Goal: Task Accomplishment & Management: Use online tool/utility

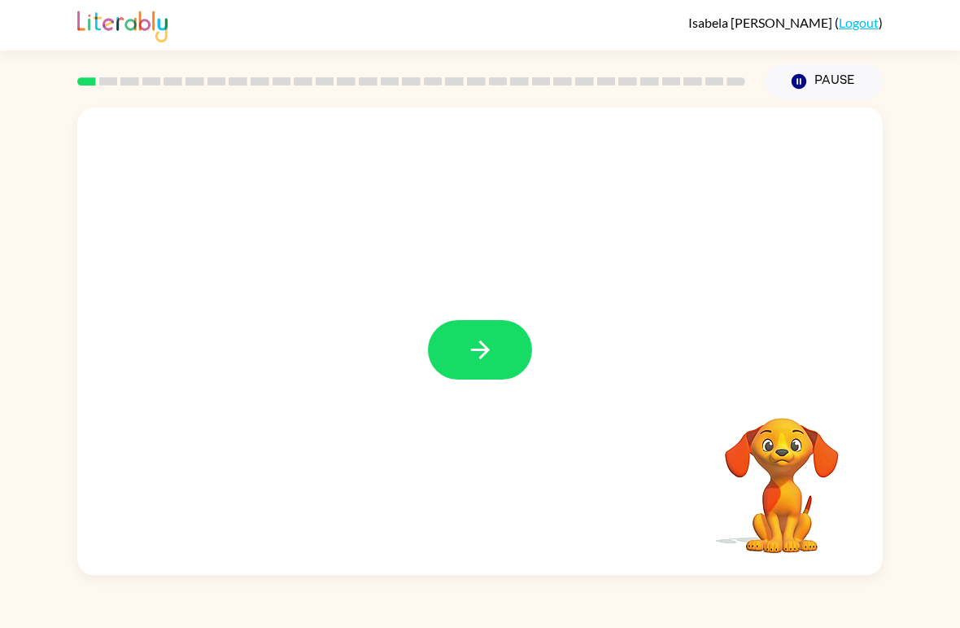
click at [433, 322] on div at bounding box center [480, 349] width 104 height 59
click at [461, 370] on button "button" at bounding box center [480, 349] width 104 height 59
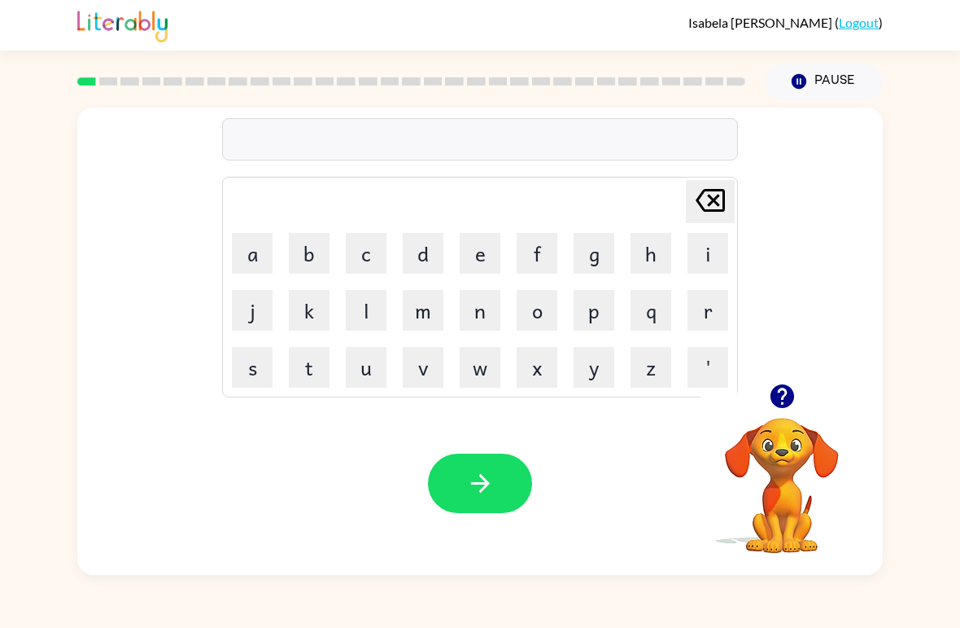
click at [722, 216] on icon "[PERSON_NAME] last character input" at bounding box center [710, 200] width 39 height 39
click at [477, 463] on button "button" at bounding box center [480, 482] width 104 height 59
click at [785, 461] on video "Your browser must support playing .mp4 files to use Literably. Please try using…" at bounding box center [782, 473] width 163 height 163
click at [320, 247] on button "b" at bounding box center [309, 253] width 41 height 41
click at [544, 318] on button "o" at bounding box center [537, 310] width 41 height 41
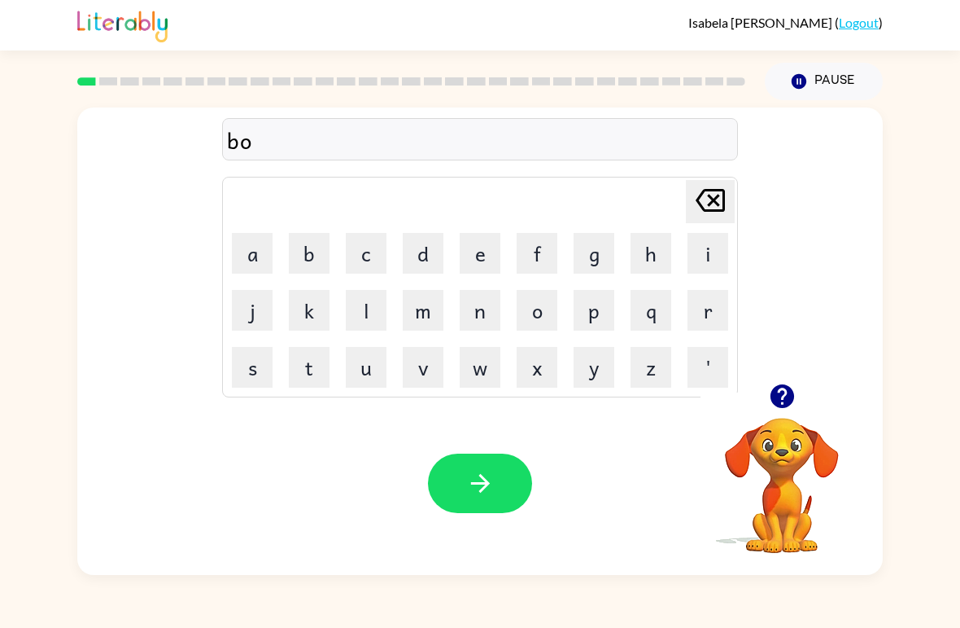
click at [256, 245] on button "a" at bounding box center [252, 253] width 41 height 41
click at [702, 321] on button "r" at bounding box center [708, 310] width 41 height 41
click at [423, 257] on button "d" at bounding box center [423, 253] width 41 height 41
click at [468, 255] on button "e" at bounding box center [480, 253] width 41 height 41
click at [727, 315] on button "r" at bounding box center [708, 310] width 41 height 41
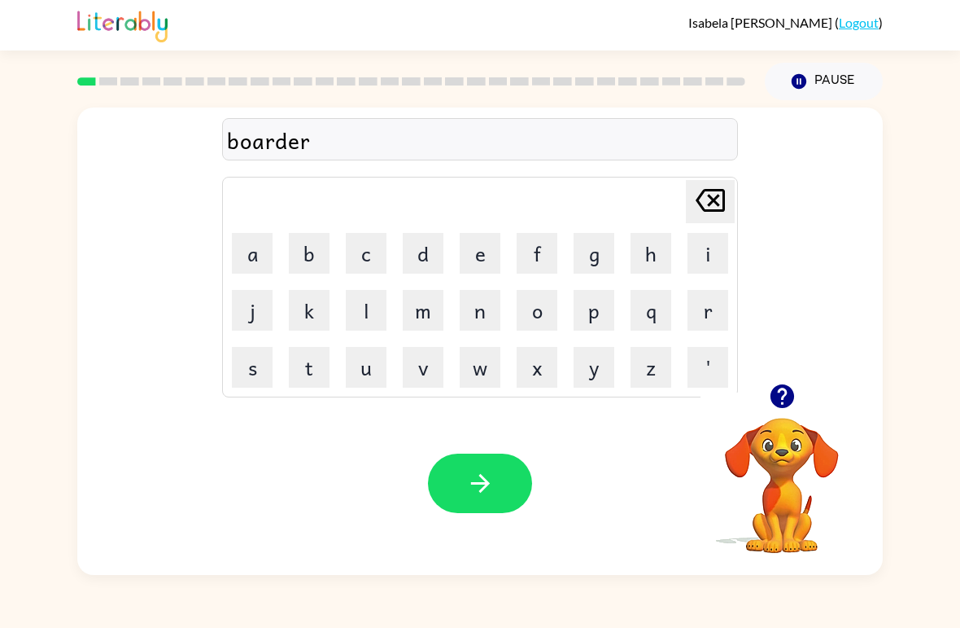
click at [456, 483] on button "button" at bounding box center [480, 482] width 104 height 59
click at [708, 304] on button "r" at bounding box center [708, 310] width 41 height 41
click at [547, 308] on button "o" at bounding box center [537, 310] width 41 height 41
click at [246, 239] on button "a" at bounding box center [252, 253] width 41 height 41
click at [488, 311] on button "n" at bounding box center [480, 310] width 41 height 41
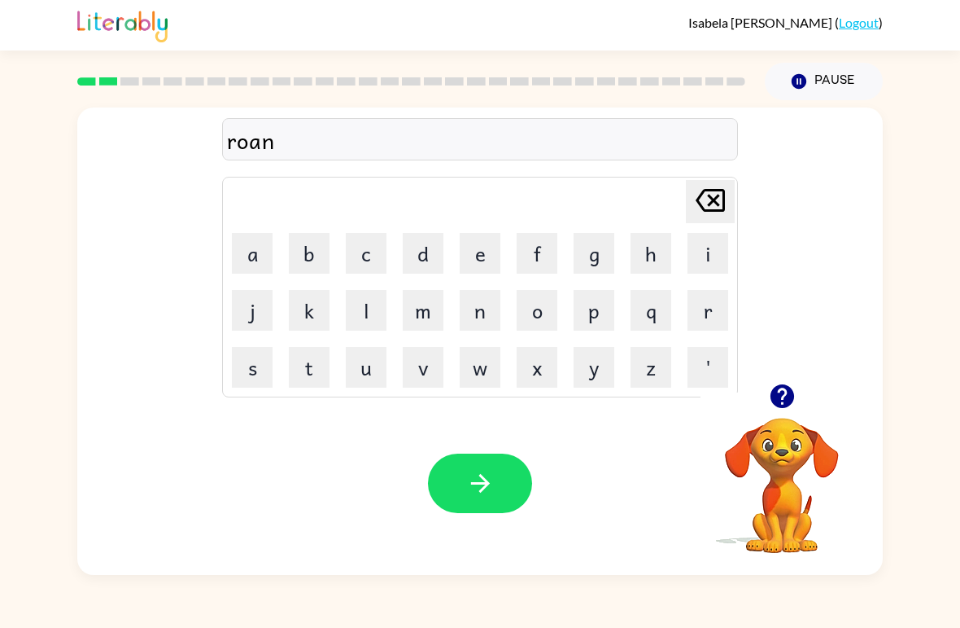
click at [425, 256] on button "d" at bounding box center [423, 253] width 41 height 41
click at [501, 492] on button "button" at bounding box center [480, 482] width 104 height 59
click at [425, 300] on button "m" at bounding box center [423, 310] width 41 height 41
click at [245, 259] on button "a" at bounding box center [252, 253] width 41 height 41
click at [367, 258] on button "c" at bounding box center [366, 253] width 41 height 41
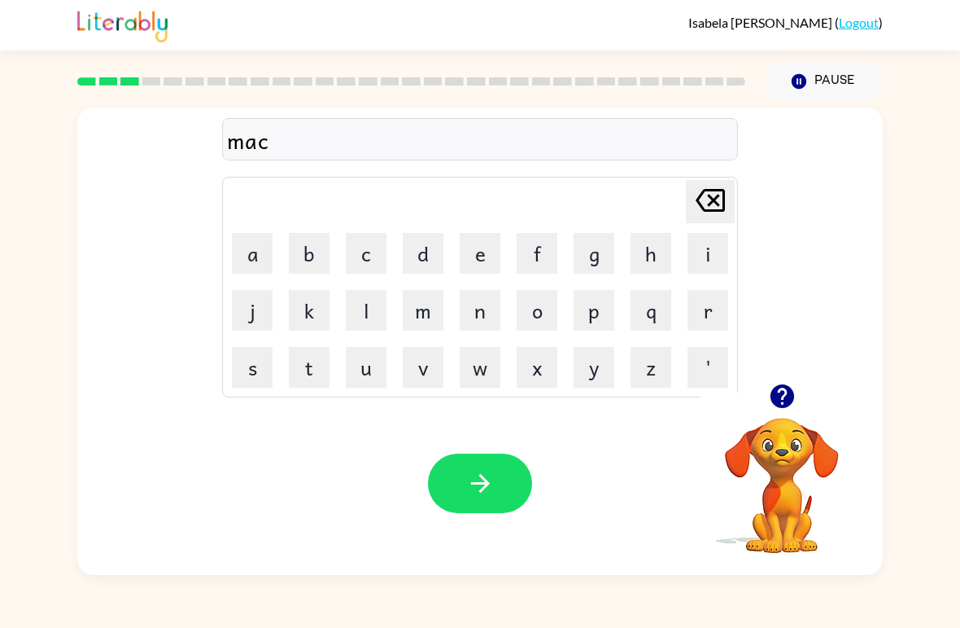
click at [640, 253] on button "h" at bounding box center [651, 253] width 41 height 41
click at [699, 244] on button "i" at bounding box center [708, 253] width 41 height 41
click at [470, 317] on button "n" at bounding box center [480, 310] width 41 height 41
click at [488, 476] on icon "button" at bounding box center [480, 483] width 28 height 28
click at [300, 361] on button "t" at bounding box center [309, 367] width 41 height 41
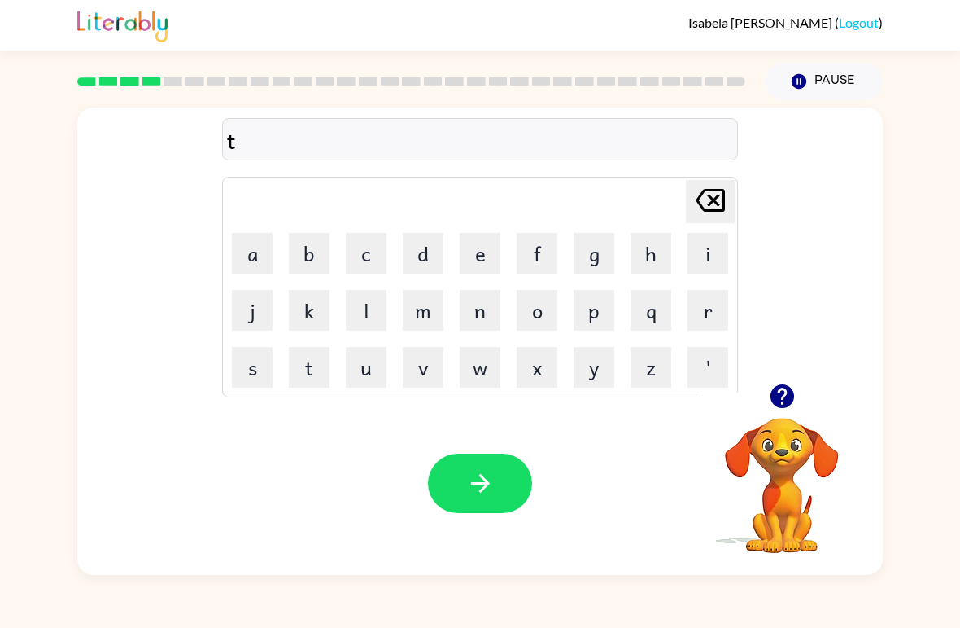
click at [718, 314] on button "r" at bounding box center [708, 310] width 41 height 41
click at [258, 234] on button "a" at bounding box center [252, 253] width 41 height 41
click at [694, 253] on button "i" at bounding box center [708, 253] width 41 height 41
click at [490, 317] on button "n" at bounding box center [480, 310] width 41 height 41
click at [485, 496] on icon "button" at bounding box center [480, 483] width 28 height 28
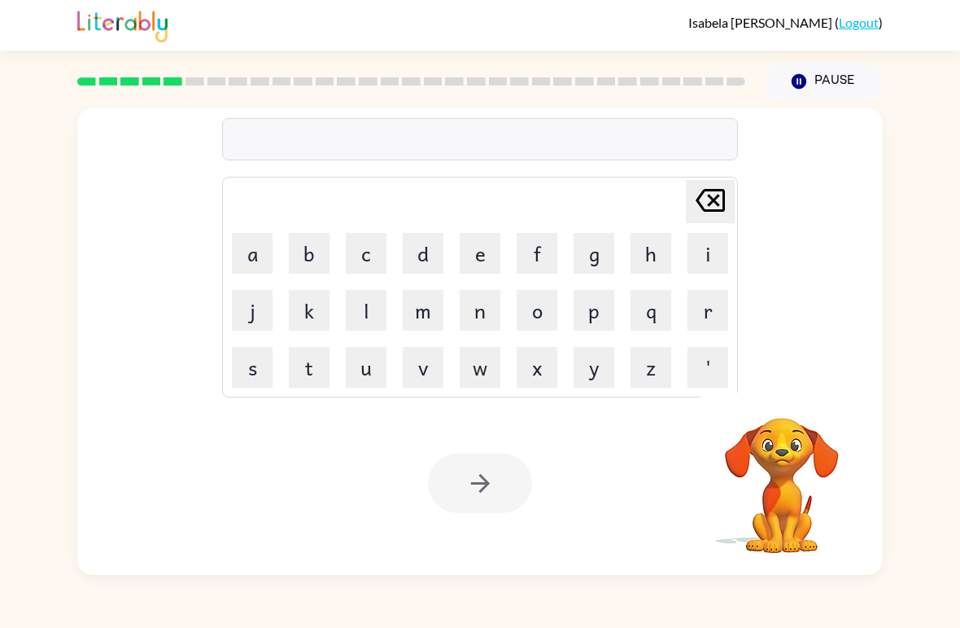
click at [422, 255] on button "d" at bounding box center [423, 253] width 41 height 41
click at [484, 252] on button "e" at bounding box center [480, 253] width 41 height 41
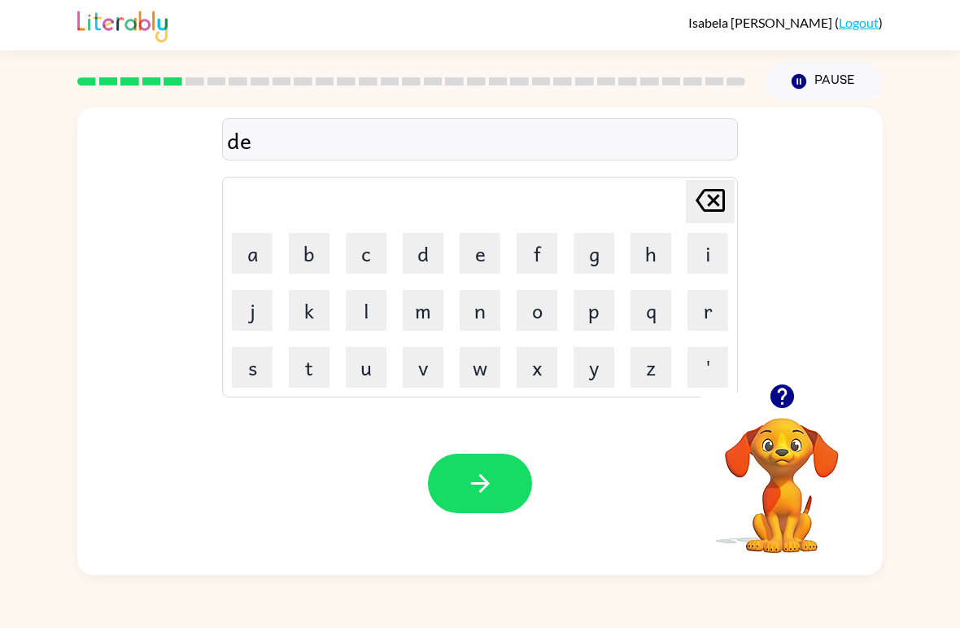
click at [536, 246] on button "f" at bounding box center [537, 253] width 41 height 41
click at [456, 240] on td "e" at bounding box center [480, 252] width 55 height 55
click at [453, 239] on td "e" at bounding box center [480, 252] width 55 height 55
click at [471, 304] on button "n" at bounding box center [480, 310] width 41 height 41
click at [364, 243] on button "c" at bounding box center [366, 253] width 41 height 41
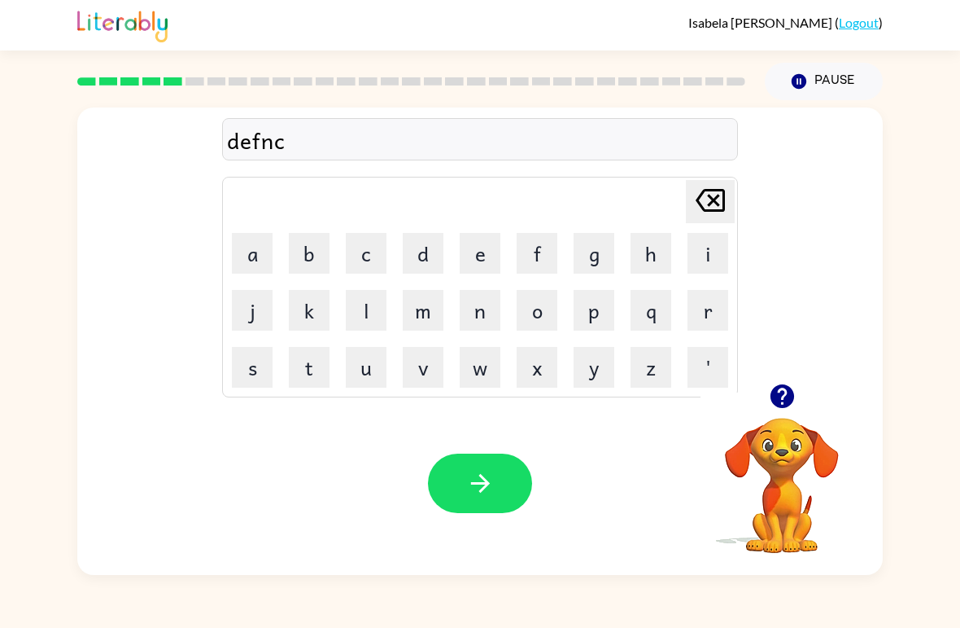
click at [711, 252] on button "i" at bounding box center [708, 253] width 41 height 41
click at [430, 368] on button "v" at bounding box center [423, 367] width 41 height 41
click at [460, 244] on button "e" at bounding box center [480, 253] width 41 height 41
click at [448, 499] on button "button" at bounding box center [480, 482] width 104 height 59
click at [433, 364] on button "v" at bounding box center [423, 367] width 41 height 41
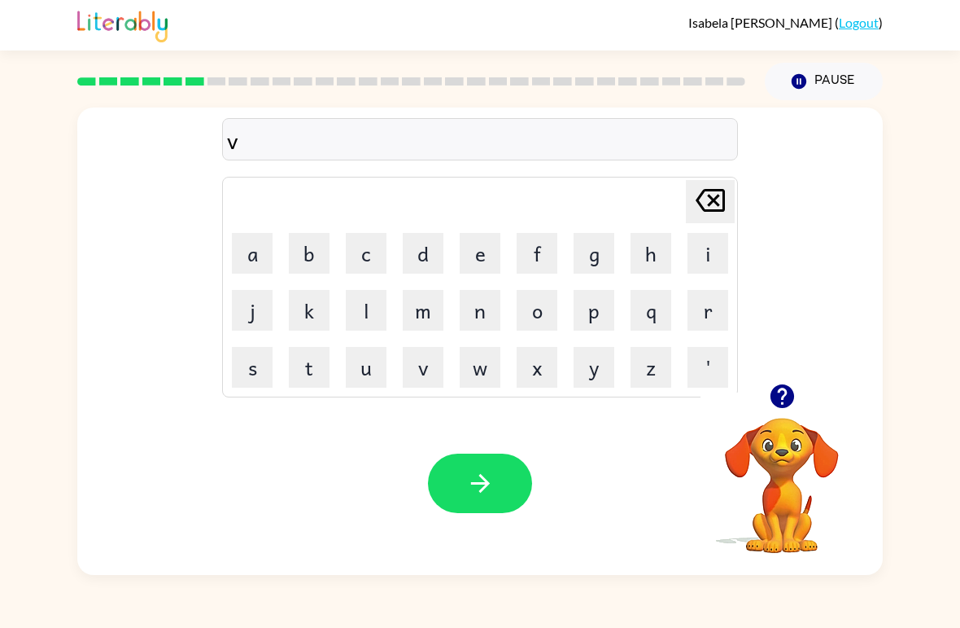
click at [251, 252] on button "a" at bounding box center [252, 253] width 41 height 41
click at [381, 256] on button "c" at bounding box center [366, 253] width 41 height 41
click at [247, 249] on button "a" at bounding box center [252, 253] width 41 height 41
click at [307, 380] on button "t" at bounding box center [309, 367] width 41 height 41
click at [709, 259] on button "i" at bounding box center [708, 253] width 41 height 41
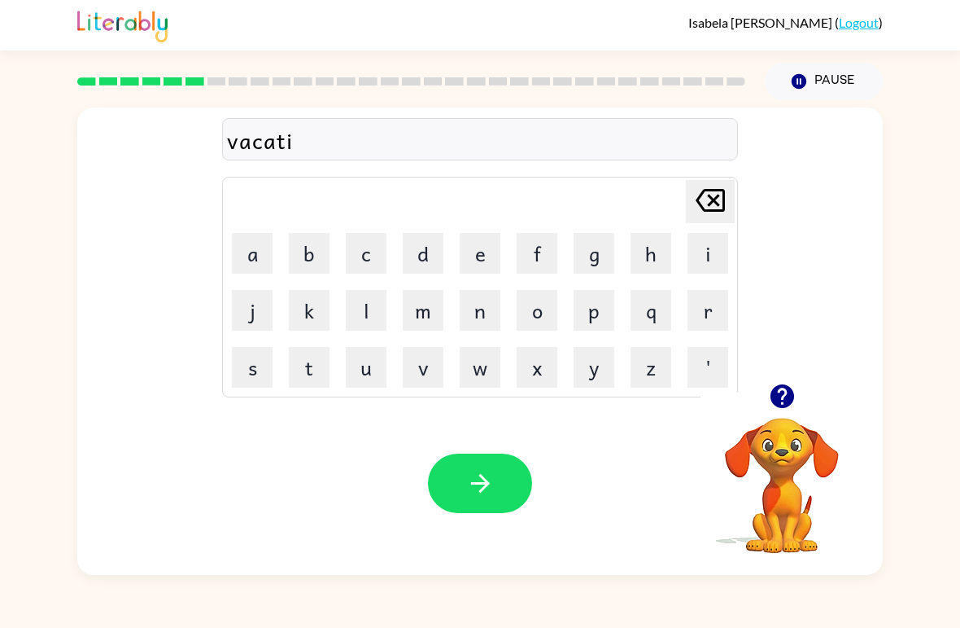
click at [533, 322] on button "o" at bounding box center [537, 310] width 41 height 41
click at [473, 316] on button "n" at bounding box center [480, 310] width 41 height 41
click at [494, 486] on icon "button" at bounding box center [480, 483] width 28 height 28
click at [610, 301] on button "p" at bounding box center [594, 310] width 41 height 41
click at [548, 311] on button "o" at bounding box center [537, 310] width 41 height 41
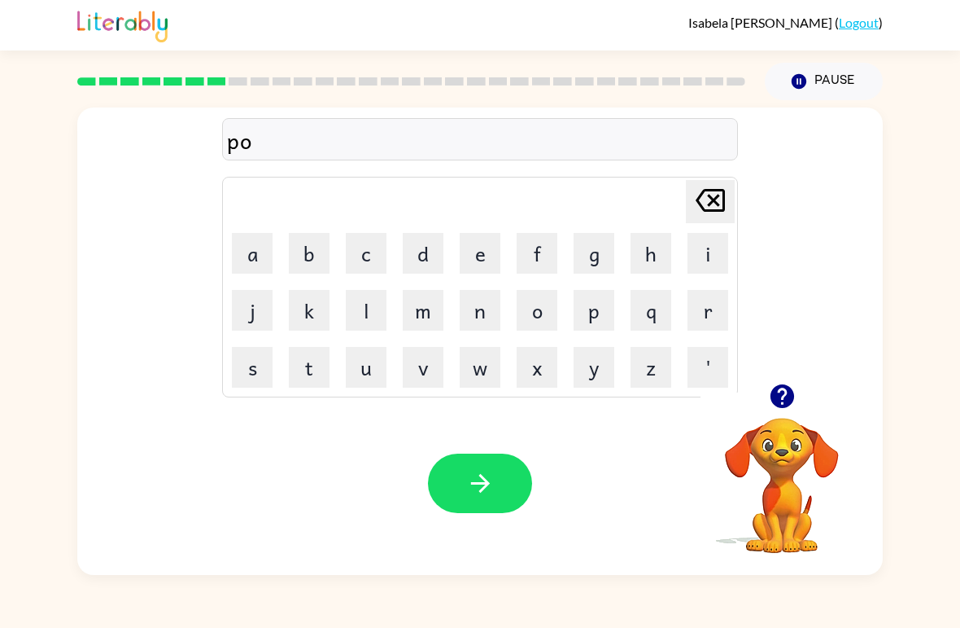
click at [419, 245] on button "d" at bounding box center [423, 253] width 41 height 41
click at [365, 308] on button "l" at bounding box center [366, 310] width 41 height 41
click at [499, 243] on button "e" at bounding box center [480, 253] width 41 height 41
click at [483, 483] on icon "button" at bounding box center [480, 483] width 28 height 28
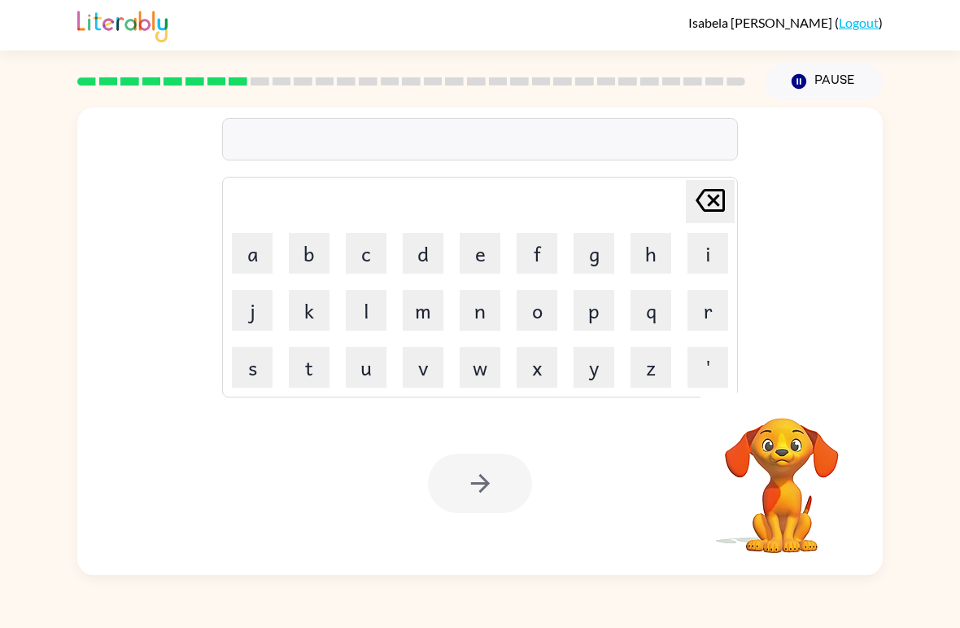
click at [7, 64] on div "[PERSON_NAME] ( Logout ) Pause Pause Delete Delete last character input a b c d…" at bounding box center [480, 314] width 960 height 628
click at [422, 306] on button "m" at bounding box center [423, 310] width 41 height 41
click at [703, 250] on button "i" at bounding box center [708, 253] width 41 height 41
click at [705, 310] on button "r" at bounding box center [708, 310] width 41 height 41
click at [715, 250] on button "i" at bounding box center [708, 253] width 41 height 41
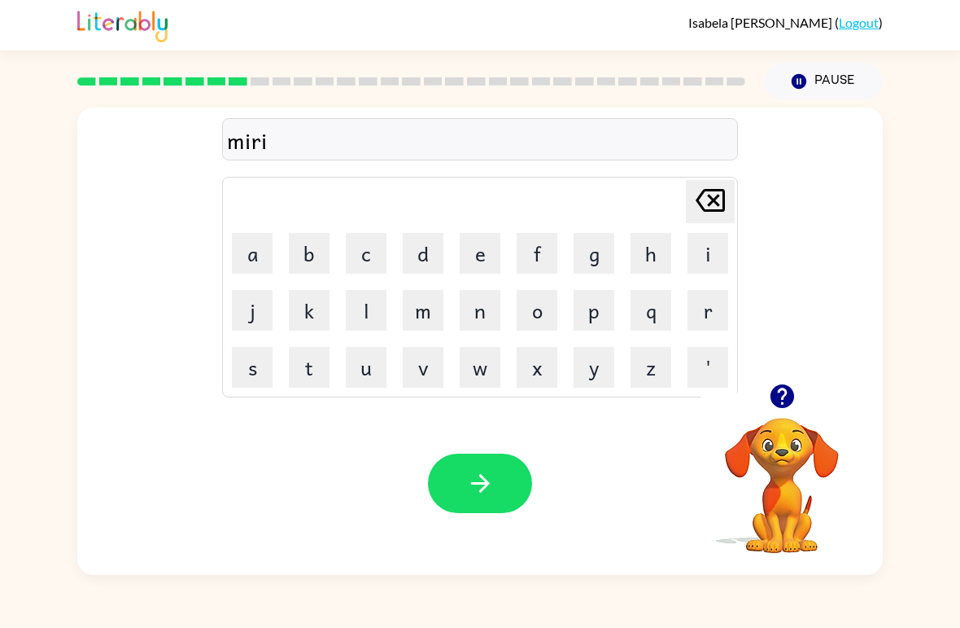
click at [375, 245] on button "c" at bounding box center [366, 253] width 41 height 41
click at [269, 251] on button "a" at bounding box center [252, 253] width 41 height 41
click at [362, 324] on button "l" at bounding box center [366, 310] width 41 height 41
click at [478, 267] on button "e" at bounding box center [480, 253] width 41 height 41
click at [487, 493] on icon "button" at bounding box center [480, 483] width 28 height 28
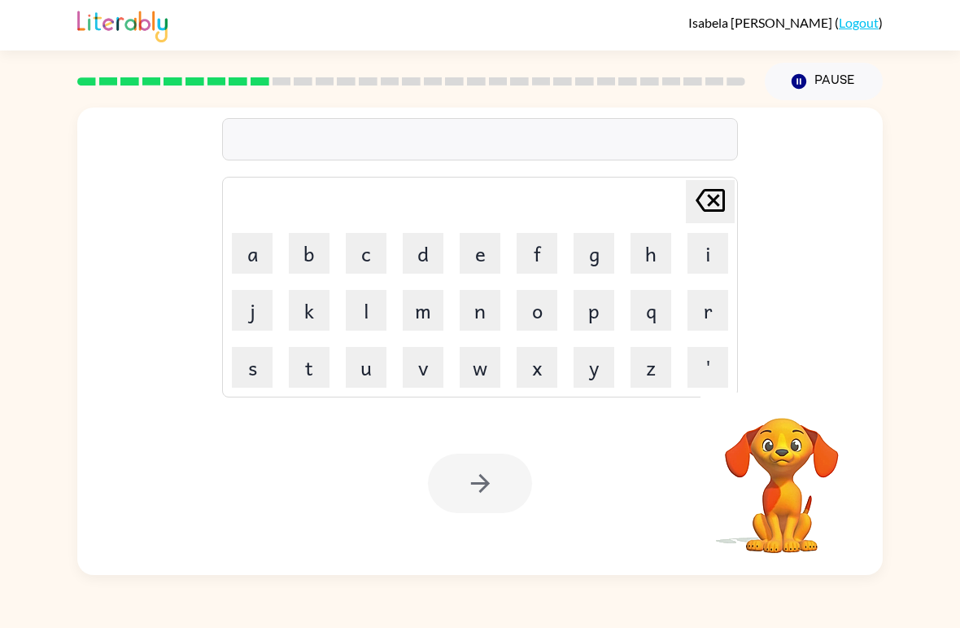
click at [413, 304] on button "m" at bounding box center [423, 310] width 41 height 41
click at [534, 316] on button "o" at bounding box center [537, 310] width 41 height 41
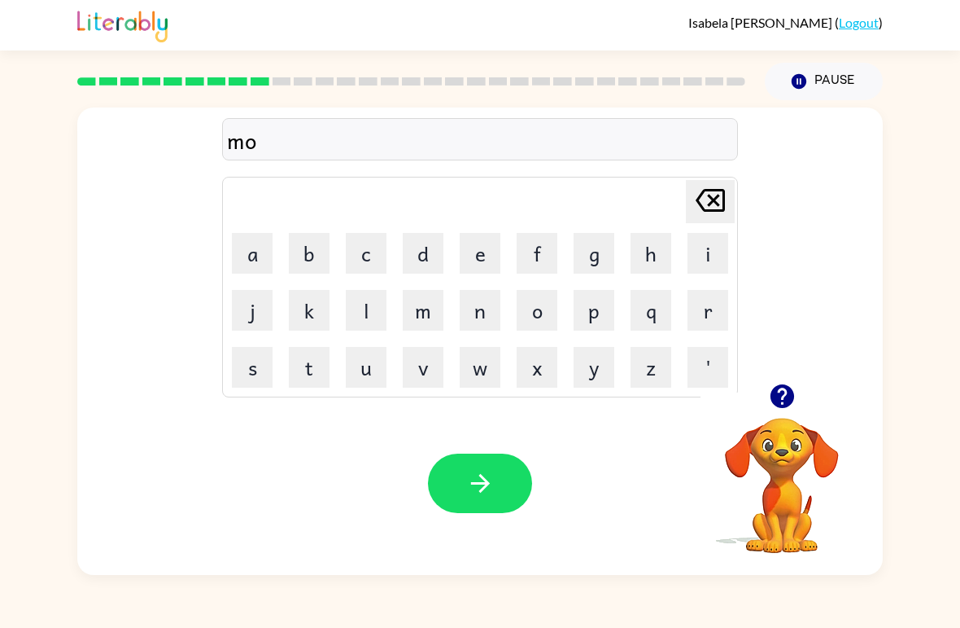
click at [714, 207] on icon "[PERSON_NAME] last character input" at bounding box center [710, 200] width 39 height 39
click at [716, 199] on icon at bounding box center [710, 200] width 29 height 23
click at [792, 457] on video "Your browser must support playing .mp4 files to use Literably. Please try using…" at bounding box center [782, 473] width 163 height 163
click at [798, 426] on video "Your browser must support playing .mp4 files to use Literably. Please try using…" at bounding box center [782, 473] width 163 height 163
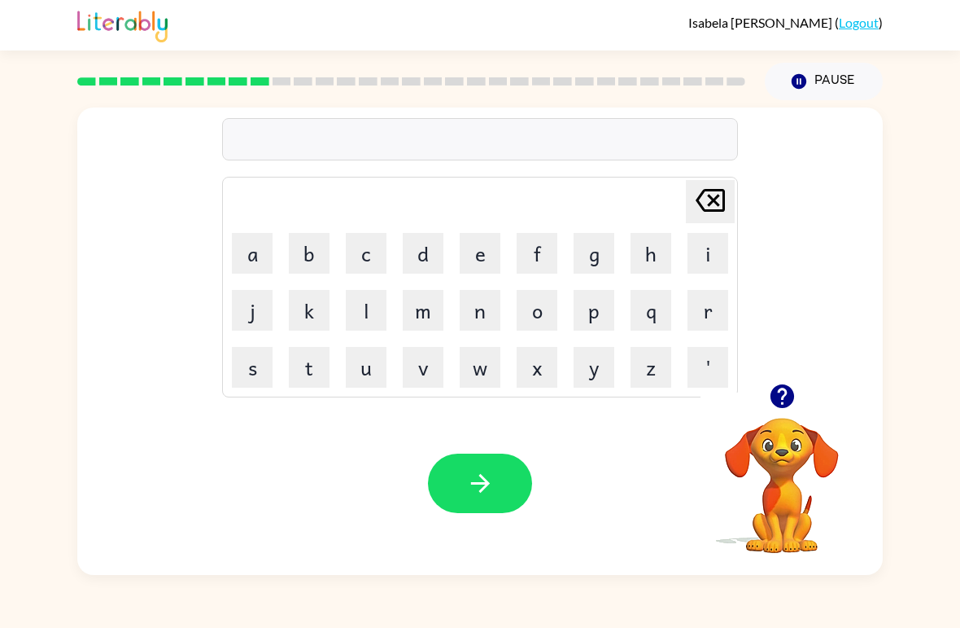
click at [797, 426] on video "Your browser must support playing .mp4 files to use Literably. Please try using…" at bounding box center [782, 473] width 163 height 163
click at [793, 428] on video "Your browser must support playing .mp4 files to use Literably. Please try using…" at bounding box center [782, 473] width 163 height 163
click at [803, 500] on video "Your browser must support playing .mp4 files to use Literably. Please try using…" at bounding box center [782, 473] width 163 height 163
click at [792, 500] on video "Your browser must support playing .mp4 files to use Literably. Please try using…" at bounding box center [782, 473] width 163 height 163
click at [777, 463] on video "Your browser must support playing .mp4 files to use Literably. Please try using…" at bounding box center [782, 473] width 163 height 163
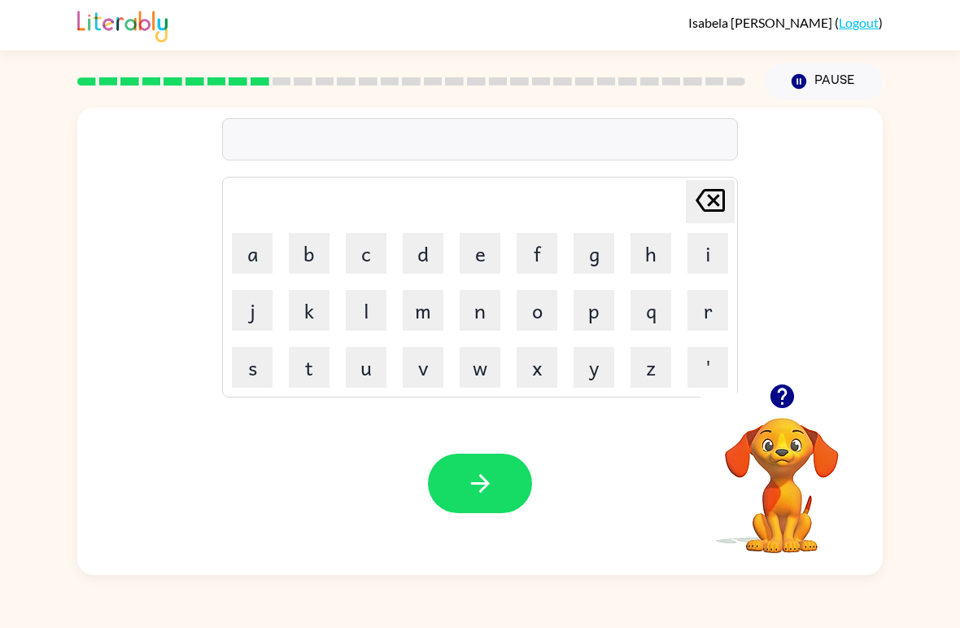
click at [776, 424] on video "Your browser must support playing .mp4 files to use Literably. Please try using…" at bounding box center [782, 473] width 163 height 163
click at [764, 442] on video "Your browser must support playing .mp4 files to use Literably. Please try using…" at bounding box center [782, 473] width 163 height 163
click at [781, 431] on video "Your browser must support playing .mp4 files to use Literably. Please try using…" at bounding box center [782, 473] width 163 height 163
click at [789, 414] on button "button" at bounding box center [783, 396] width 42 height 42
click at [791, 416] on video "Your browser must support playing .mp4 files to use Literably. Please try using…" at bounding box center [782, 473] width 163 height 163
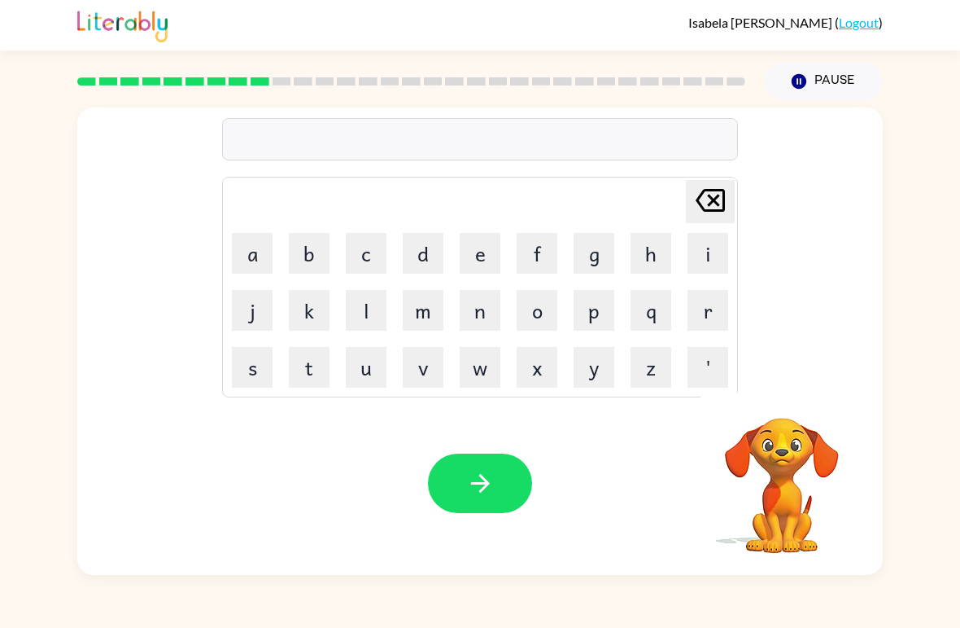
click at [770, 385] on div "[PERSON_NAME] last character input a b c d e f g h i j k l m n o p q r s t u v …" at bounding box center [480, 340] width 806 height 467
click at [420, 304] on button "m" at bounding box center [423, 310] width 41 height 41
click at [494, 243] on button "e" at bounding box center [480, 253] width 41 height 41
click at [242, 247] on button "a" at bounding box center [252, 253] width 41 height 41
click at [470, 319] on button "n" at bounding box center [480, 310] width 41 height 41
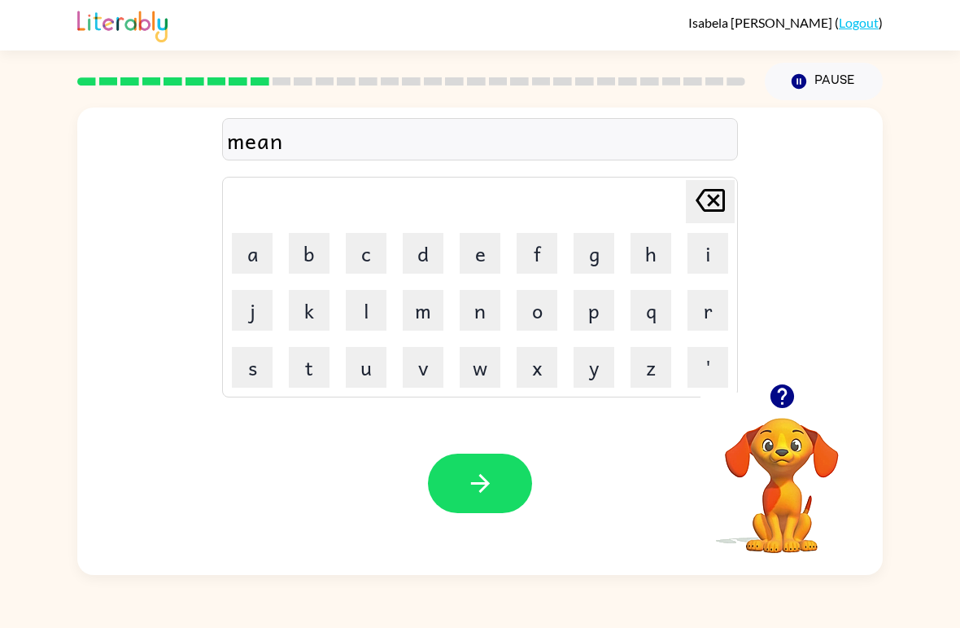
click at [412, 303] on button "m" at bounding box center [423, 310] width 41 height 41
click at [540, 308] on button "o" at bounding box center [537, 310] width 41 height 41
click at [715, 318] on button "r" at bounding box center [708, 310] width 41 height 41
click at [488, 309] on button "n" at bounding box center [480, 310] width 41 height 41
click at [704, 245] on button "i" at bounding box center [708, 253] width 41 height 41
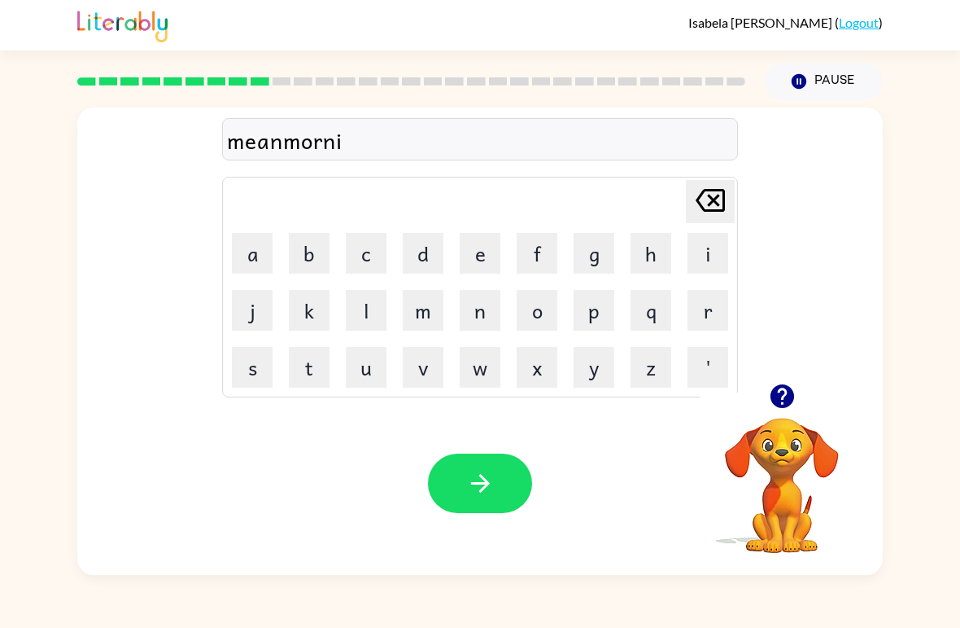
click at [476, 314] on button "n" at bounding box center [480, 310] width 41 height 41
click at [597, 251] on button "g" at bounding box center [594, 253] width 41 height 41
click at [472, 503] on button "button" at bounding box center [480, 482] width 104 height 59
click at [433, 244] on button "d" at bounding box center [423, 253] width 41 height 41
click at [710, 254] on button "i" at bounding box center [708, 253] width 41 height 41
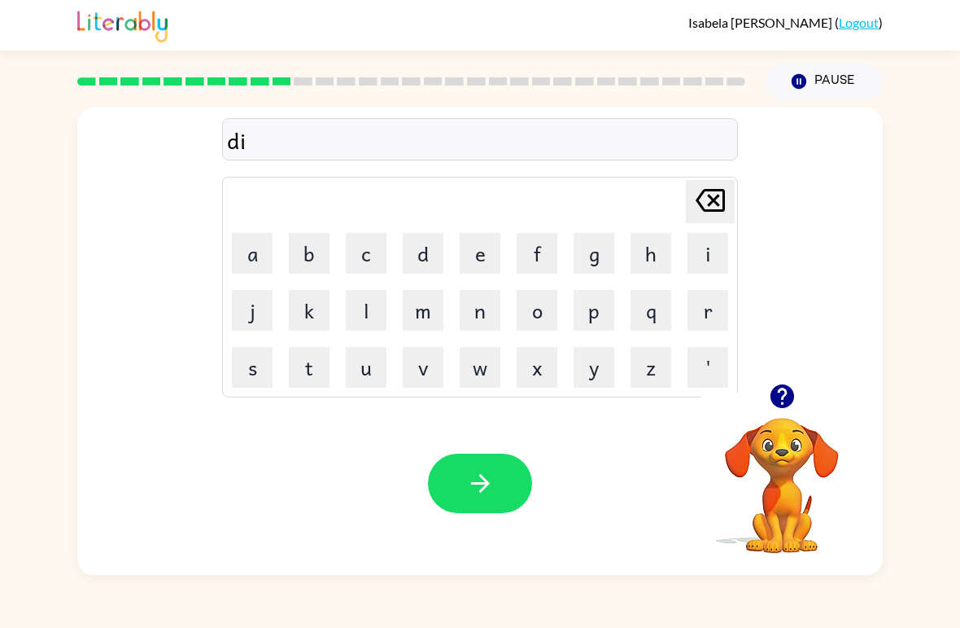
click at [264, 368] on button "s" at bounding box center [252, 367] width 41 height 41
click at [703, 315] on button "r" at bounding box center [708, 310] width 41 height 41
click at [368, 366] on button "u" at bounding box center [366, 367] width 41 height 41
click at [250, 379] on button "s" at bounding box center [252, 367] width 41 height 41
click at [313, 365] on button "t" at bounding box center [309, 367] width 41 height 41
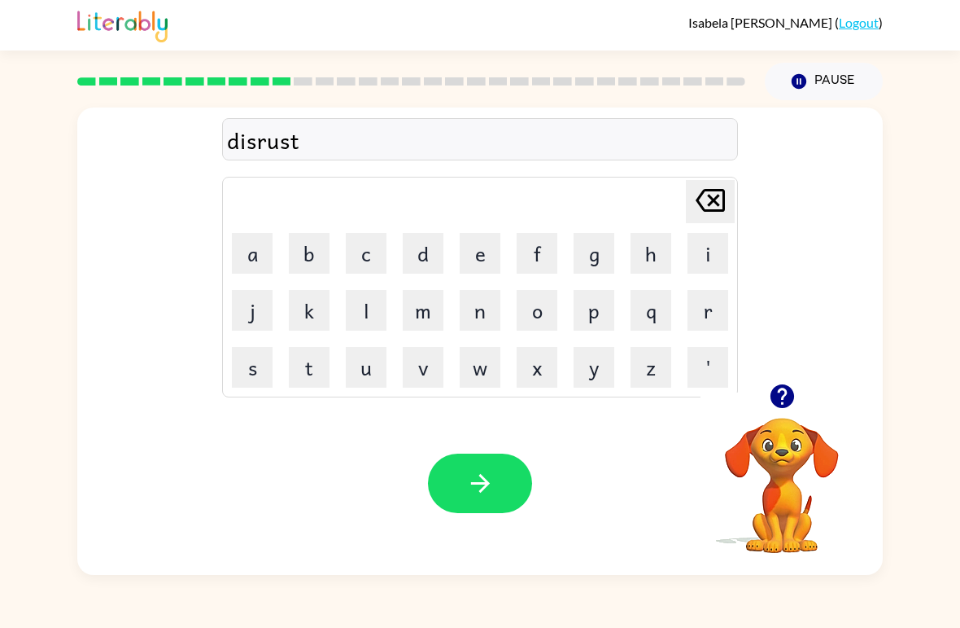
click at [485, 488] on icon "button" at bounding box center [479, 483] width 19 height 19
click at [713, 309] on button "r" at bounding box center [708, 310] width 41 height 41
click at [541, 314] on button "o" at bounding box center [537, 310] width 41 height 41
click at [264, 253] on button "a" at bounding box center [252, 253] width 41 height 41
click at [425, 265] on button "d" at bounding box center [423, 253] width 41 height 41
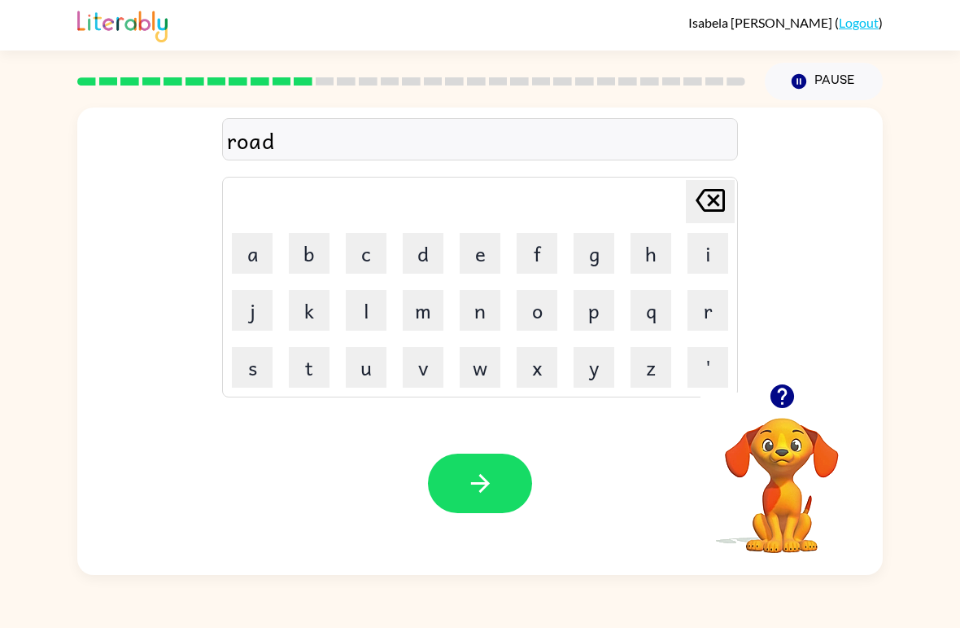
click at [524, 499] on button "button" at bounding box center [480, 482] width 104 height 59
click at [365, 370] on button "u" at bounding box center [366, 367] width 41 height 41
click at [605, 308] on button "p" at bounding box center [594, 310] width 41 height 41
click at [590, 198] on td "[PERSON_NAME] last character input" at bounding box center [480, 201] width 511 height 45
click at [593, 255] on button "g" at bounding box center [594, 253] width 41 height 41
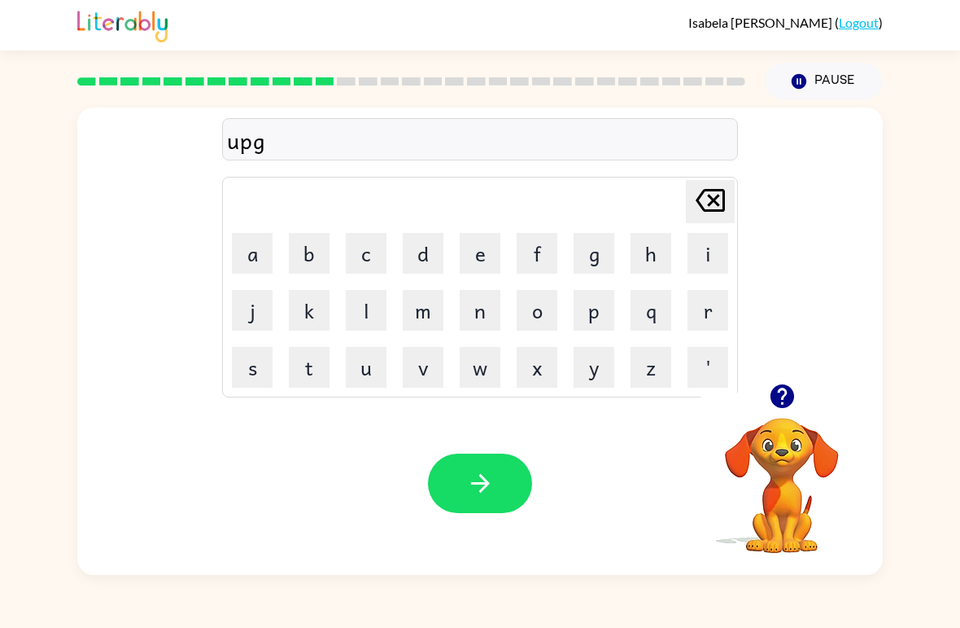
click at [724, 318] on button "r" at bounding box center [708, 310] width 41 height 41
click at [256, 249] on button "a" at bounding box center [252, 253] width 41 height 41
click at [425, 249] on button "d" at bounding box center [423, 253] width 41 height 41
click at [474, 253] on button "e" at bounding box center [480, 253] width 41 height 41
click at [486, 507] on button "button" at bounding box center [480, 482] width 104 height 59
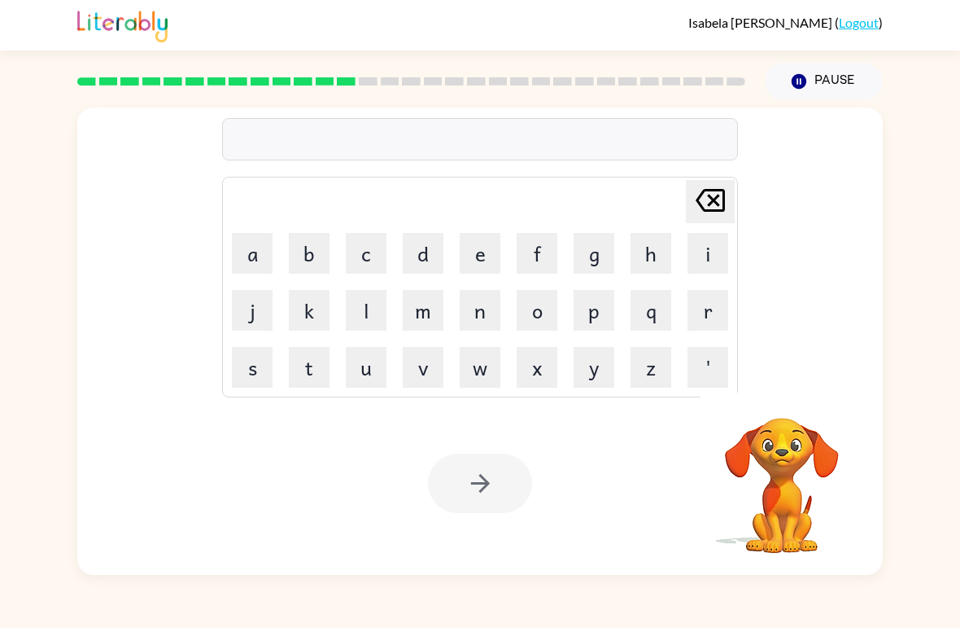
click at [431, 312] on button "m" at bounding box center [423, 310] width 41 height 41
click at [256, 250] on button "a" at bounding box center [252, 253] width 41 height 41
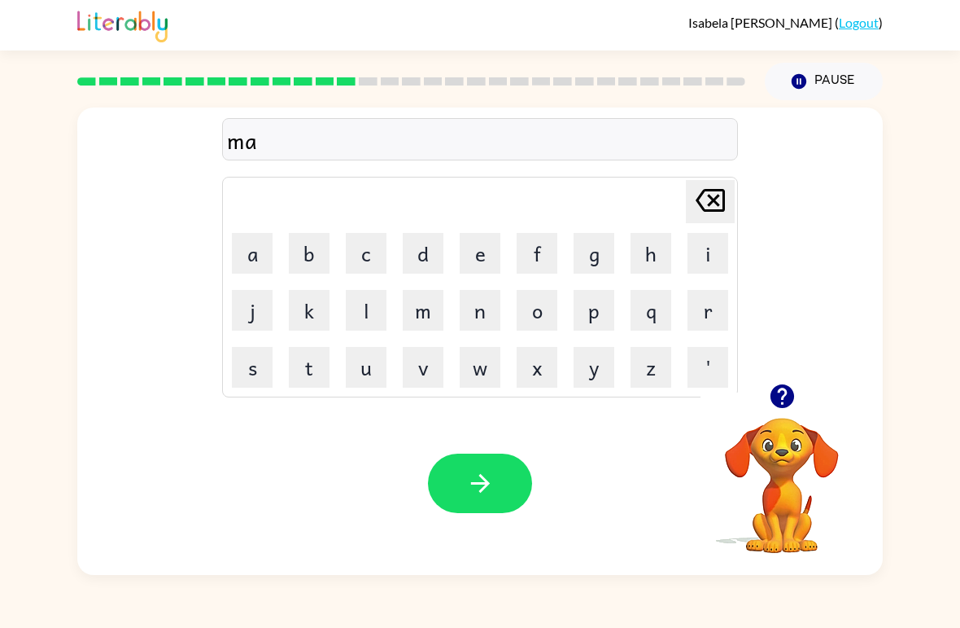
click at [435, 259] on button "d" at bounding box center [423, 253] width 41 height 41
click at [439, 269] on button "d" at bounding box center [423, 253] width 41 height 41
click at [715, 216] on icon "[PERSON_NAME] last character input" at bounding box center [710, 200] width 39 height 39
click at [482, 318] on button "n" at bounding box center [480, 310] width 41 height 41
click at [489, 254] on button "e" at bounding box center [480, 253] width 41 height 41
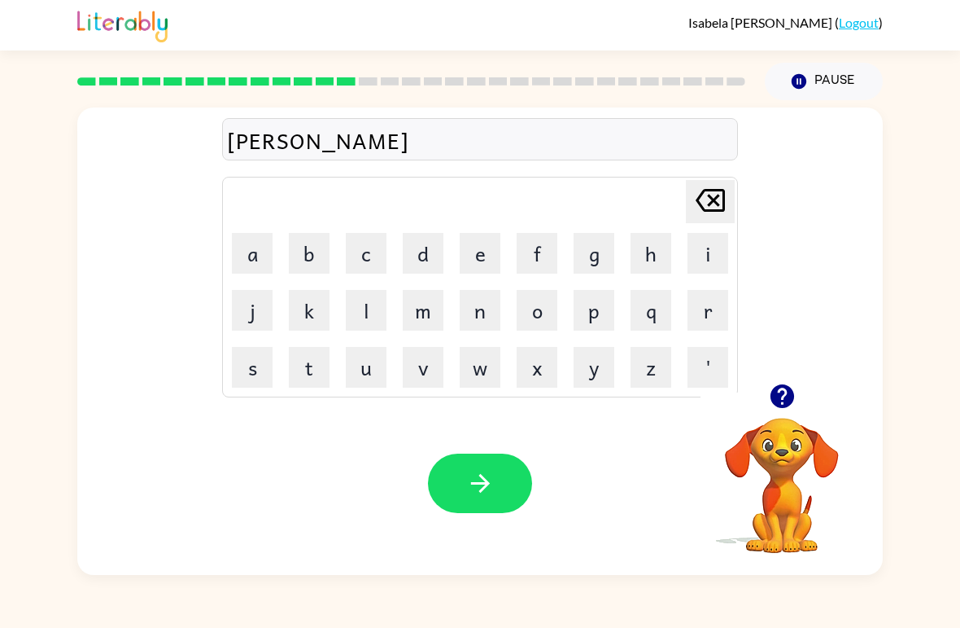
click at [248, 367] on button "s" at bounding box center [252, 367] width 41 height 41
click at [261, 370] on button "s" at bounding box center [252, 367] width 41 height 41
click at [488, 485] on icon "button" at bounding box center [479, 483] width 19 height 19
click at [307, 256] on button "b" at bounding box center [309, 253] width 41 height 41
click at [531, 312] on button "o" at bounding box center [537, 310] width 41 height 41
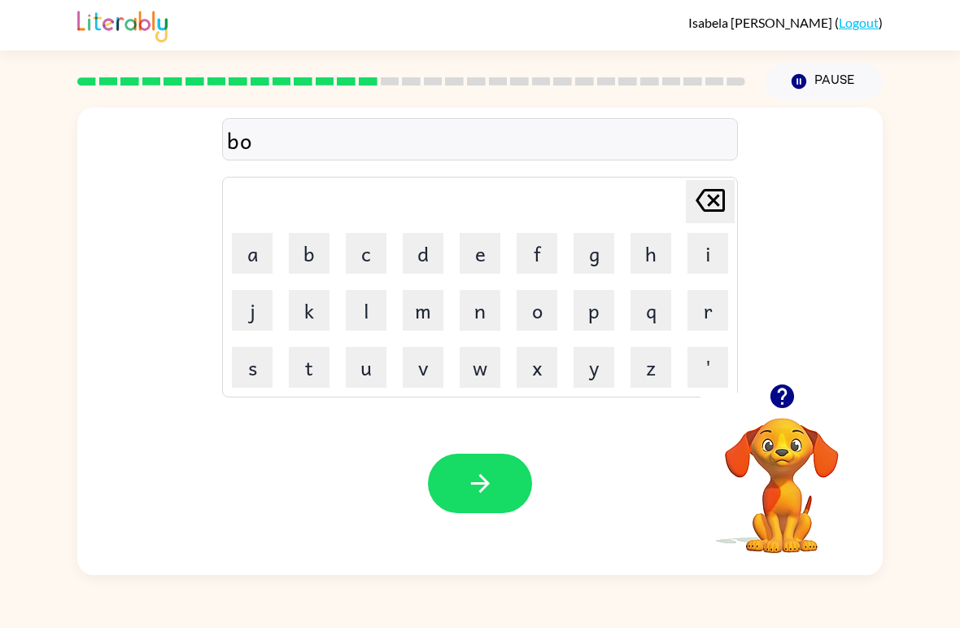
click at [479, 252] on button "e" at bounding box center [480, 253] width 41 height 41
click at [719, 208] on icon "[PERSON_NAME] last character input" at bounding box center [710, 200] width 39 height 39
click at [486, 312] on button "n" at bounding box center [480, 310] width 41 height 41
click at [472, 253] on button "e" at bounding box center [480, 253] width 41 height 41
click at [248, 384] on button "s" at bounding box center [252, 367] width 41 height 41
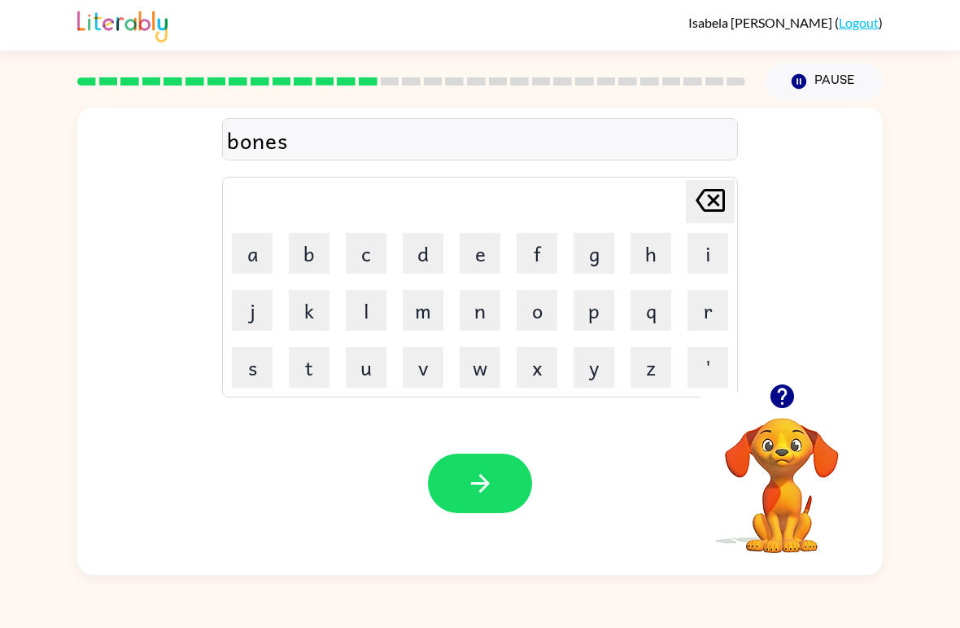
click at [253, 390] on td "s" at bounding box center [252, 366] width 55 height 55
click at [478, 482] on icon "button" at bounding box center [480, 483] width 28 height 28
click at [251, 362] on button "s" at bounding box center [252, 367] width 41 height 41
click at [491, 367] on button "w" at bounding box center [480, 367] width 41 height 41
click at [535, 317] on button "o" at bounding box center [537, 310] width 41 height 41
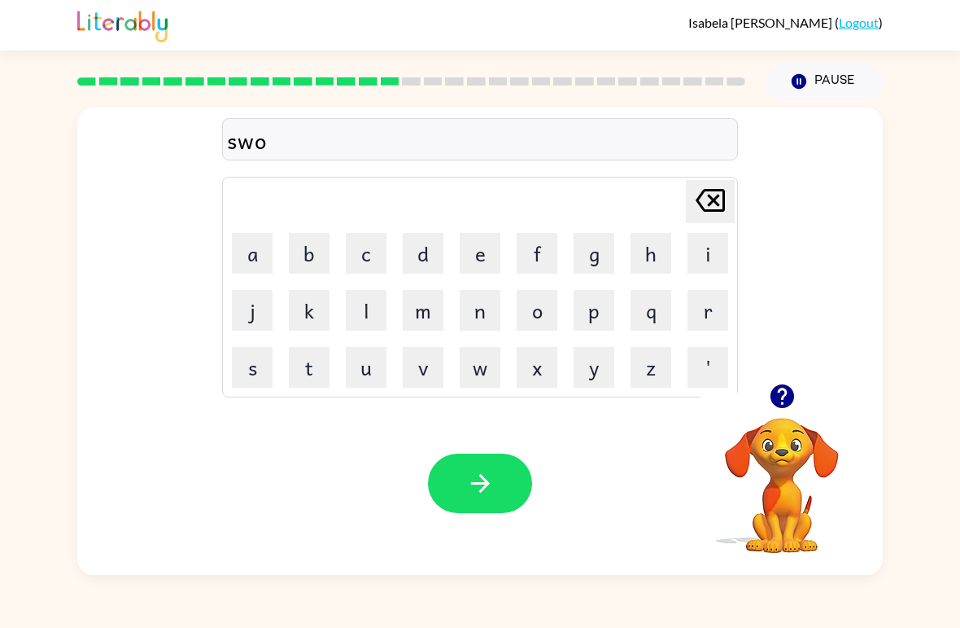
click at [711, 313] on button "r" at bounding box center [708, 310] width 41 height 41
click at [435, 317] on button "m" at bounding box center [423, 310] width 41 height 41
click at [505, 492] on button "button" at bounding box center [480, 482] width 104 height 59
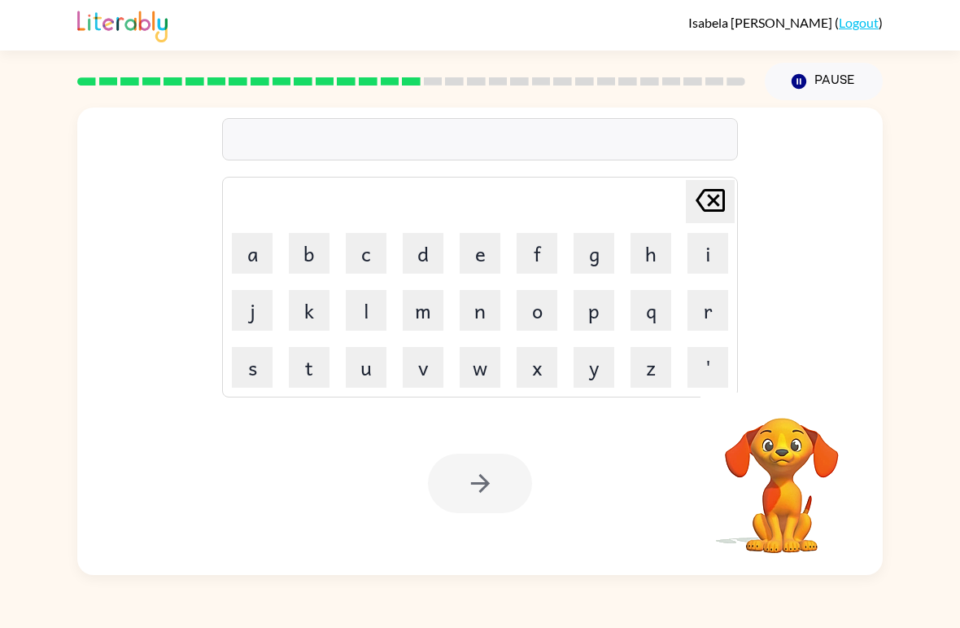
click at [711, 317] on button "r" at bounding box center [708, 310] width 41 height 41
click at [253, 245] on button "a" at bounding box center [252, 253] width 41 height 41
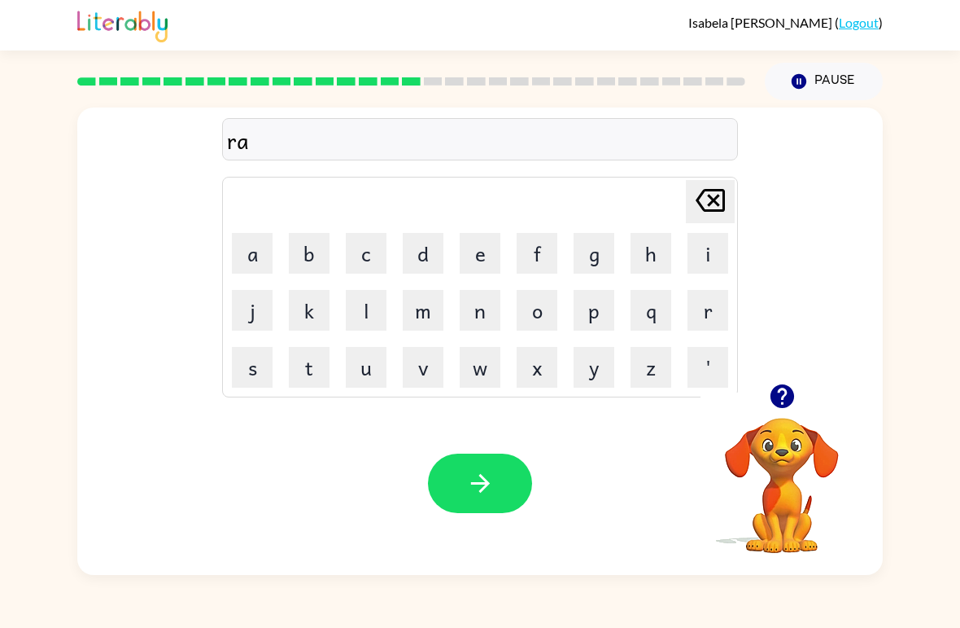
click at [426, 315] on button "m" at bounding box center [423, 310] width 41 height 41
click at [472, 488] on icon "button" at bounding box center [480, 483] width 28 height 28
click at [588, 304] on button "p" at bounding box center [594, 310] width 41 height 41
click at [709, 313] on button "r" at bounding box center [708, 310] width 41 height 41
click at [711, 247] on button "i" at bounding box center [708, 253] width 41 height 41
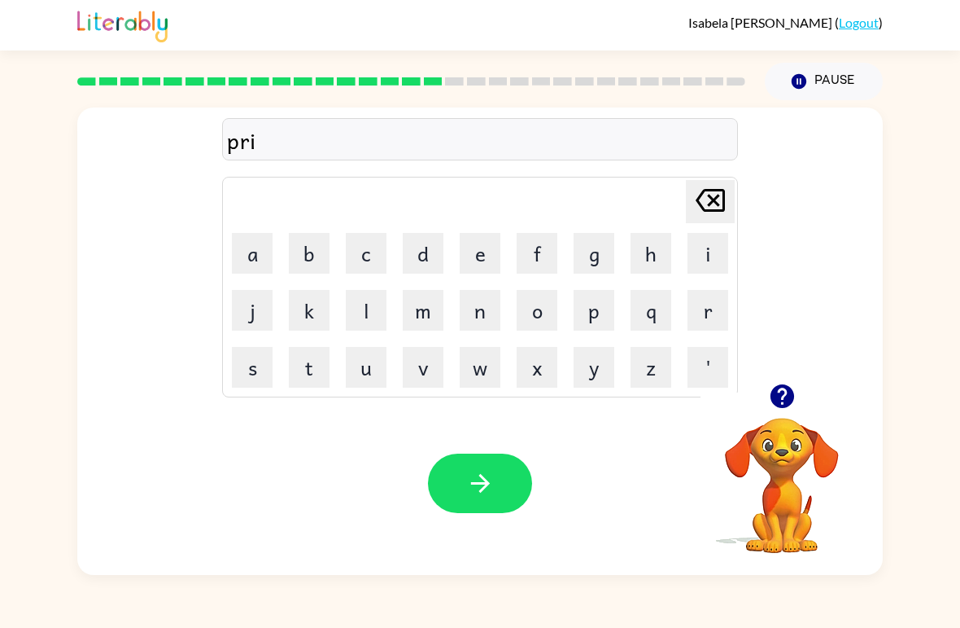
click at [703, 208] on icon at bounding box center [710, 200] width 29 height 23
click at [714, 248] on button "i" at bounding box center [708, 253] width 41 height 41
click at [421, 323] on button "m" at bounding box center [423, 310] width 41 height 41
click at [705, 263] on button "i" at bounding box center [708, 253] width 41 height 41
click at [500, 302] on button "n" at bounding box center [480, 310] width 41 height 41
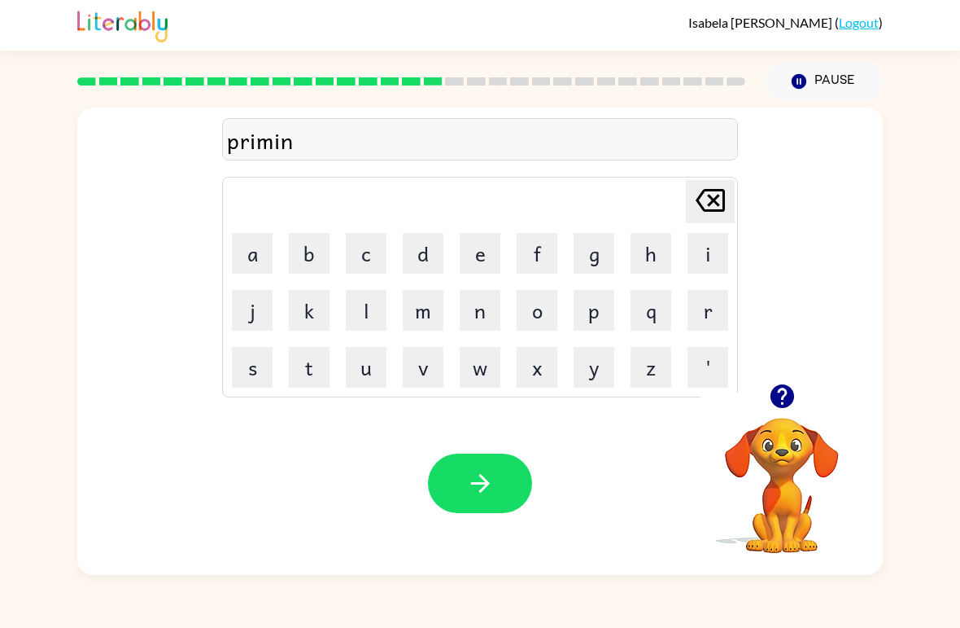
click at [2, 158] on div "primin Delete Delete last character input a b c d e f g h i j k l m n o p q r s…" at bounding box center [480, 337] width 960 height 474
click at [593, 267] on button "g" at bounding box center [594, 253] width 41 height 41
click at [500, 478] on button "button" at bounding box center [480, 482] width 104 height 59
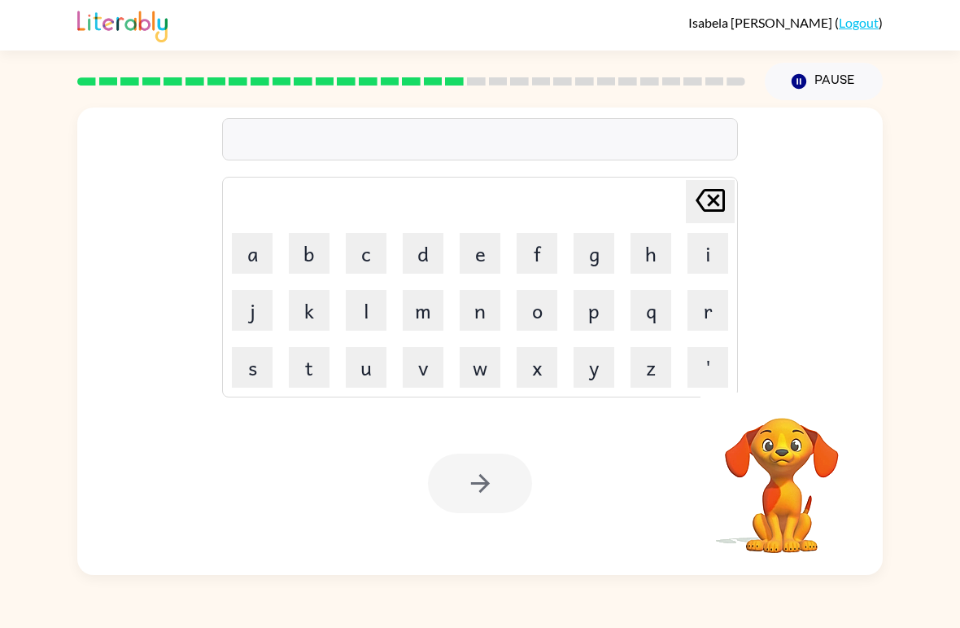
click at [708, 310] on button "r" at bounding box center [708, 310] width 41 height 41
click at [716, 244] on button "i" at bounding box center [708, 253] width 41 height 41
click at [251, 374] on button "s" at bounding box center [252, 367] width 41 height 41
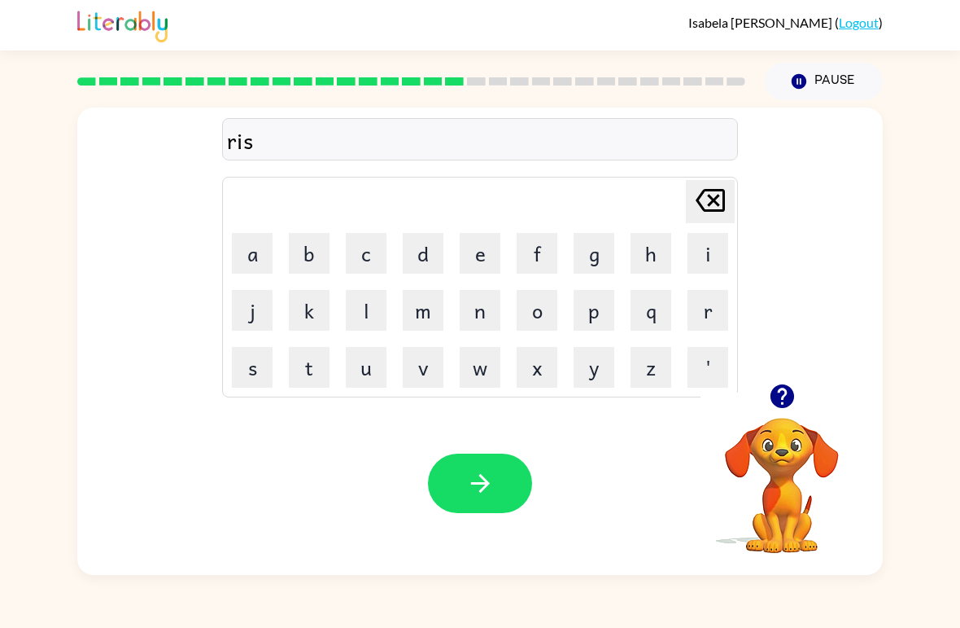
click at [306, 322] on button "k" at bounding box center [309, 310] width 41 height 41
click at [693, 261] on button "i" at bounding box center [708, 253] width 41 height 41
click at [486, 254] on button "e" at bounding box center [480, 253] width 41 height 41
click at [257, 365] on button "s" at bounding box center [252, 367] width 41 height 41
click at [308, 359] on button "t" at bounding box center [309, 367] width 41 height 41
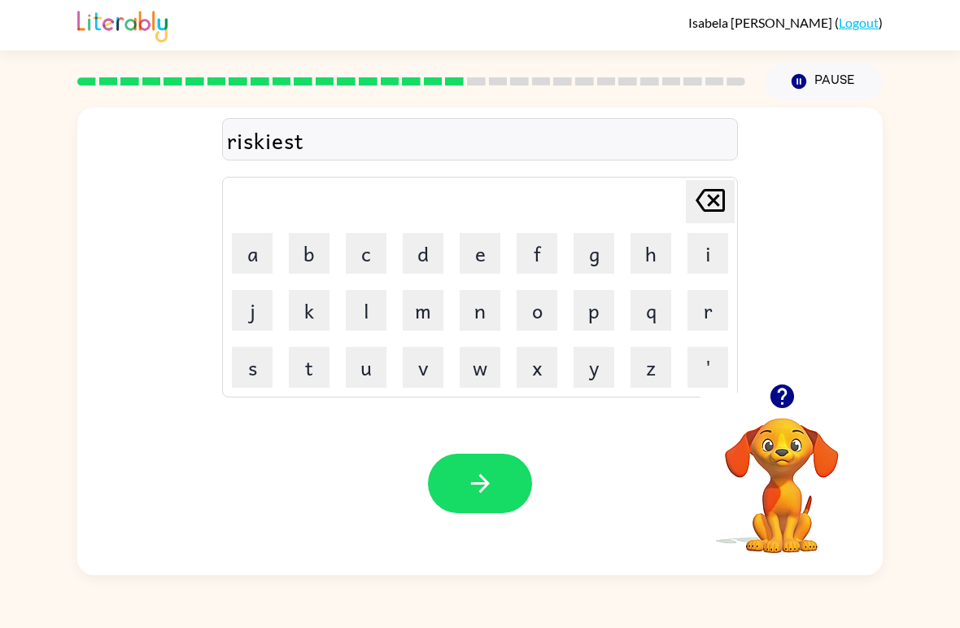
click at [477, 500] on button "button" at bounding box center [480, 482] width 104 height 59
click at [242, 247] on button "a" at bounding box center [252, 253] width 41 height 41
click at [706, 315] on button "r" at bounding box center [708, 310] width 41 height 41
click at [310, 371] on button "t" at bounding box center [309, 367] width 41 height 41
click at [365, 370] on button "u" at bounding box center [366, 367] width 41 height 41
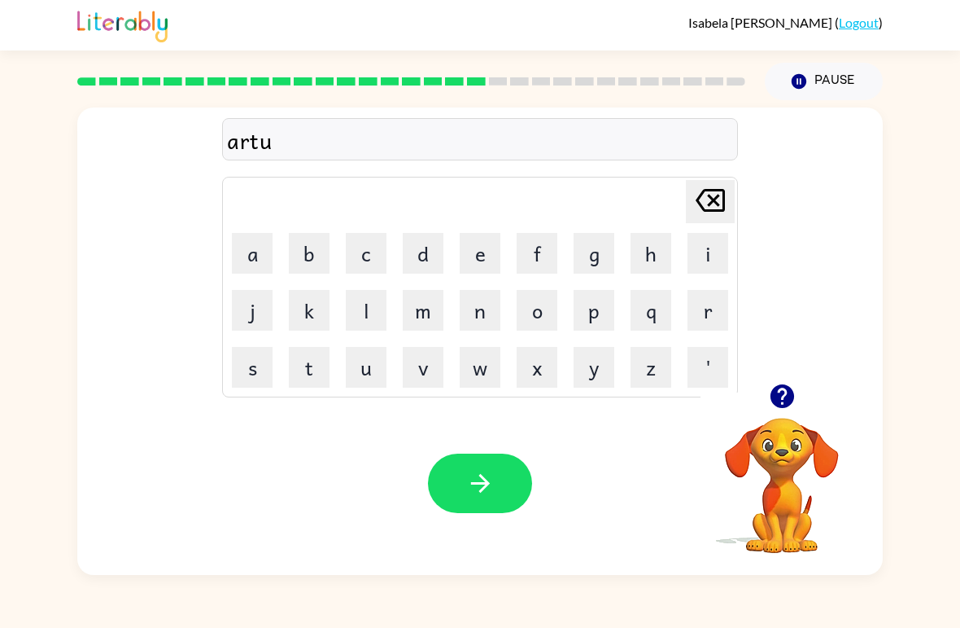
click at [488, 255] on button "e" at bounding box center [480, 253] width 41 height 41
click at [708, 251] on button "i" at bounding box center [708, 253] width 41 height 41
click at [480, 486] on icon "button" at bounding box center [480, 483] width 28 height 28
click at [540, 249] on button "f" at bounding box center [537, 253] width 41 height 41
click at [540, 315] on button "o" at bounding box center [537, 310] width 41 height 41
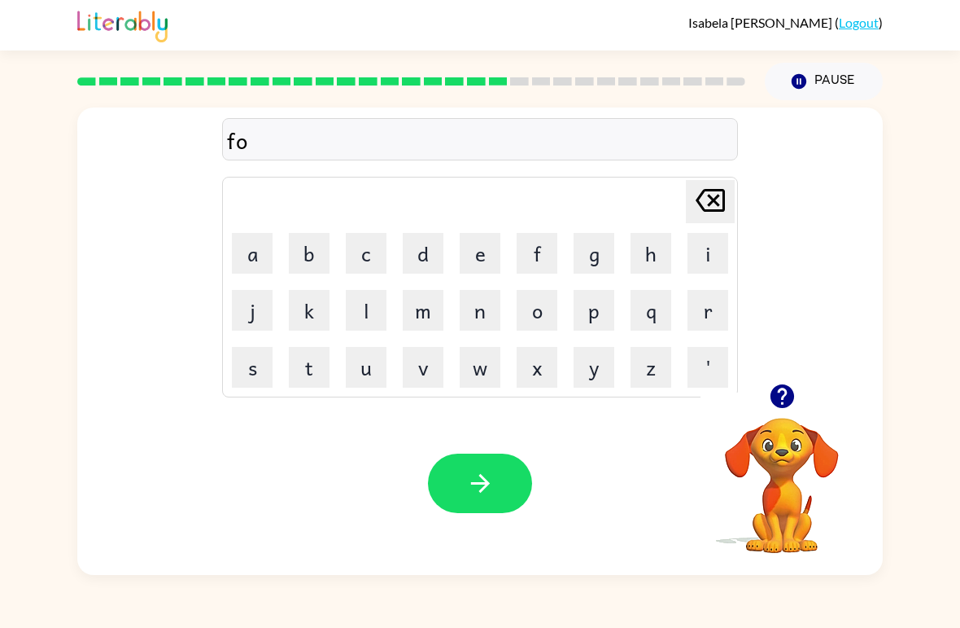
click at [358, 308] on button "l" at bounding box center [366, 310] width 41 height 41
click at [543, 313] on button "o" at bounding box center [537, 310] width 41 height 41
click at [474, 352] on button "w" at bounding box center [480, 367] width 41 height 41
click at [466, 512] on button "button" at bounding box center [480, 482] width 104 height 59
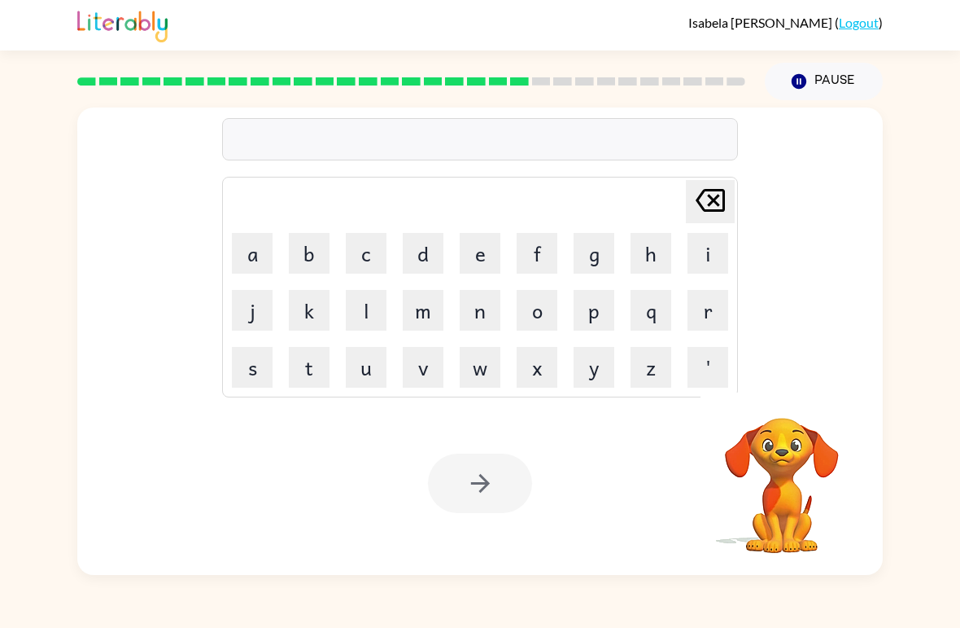
click at [251, 375] on button "s" at bounding box center [252, 367] width 41 height 41
click at [490, 313] on button "n" at bounding box center [480, 310] width 41 height 41
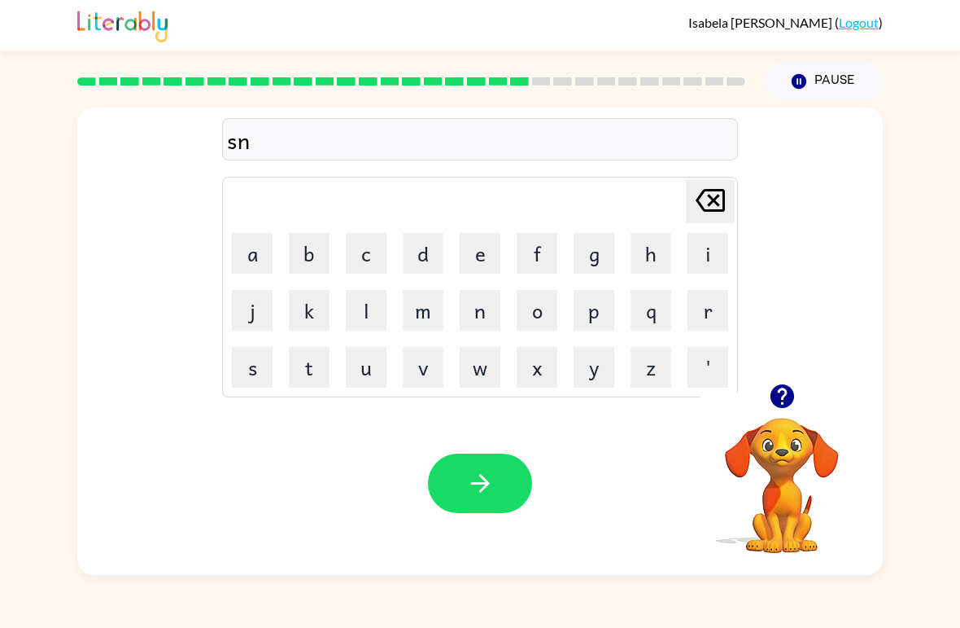
click at [424, 247] on button "d" at bounding box center [423, 253] width 41 height 41
click at [419, 256] on button "d" at bounding box center [423, 253] width 41 height 41
click at [727, 198] on icon "[PERSON_NAME] last character input" at bounding box center [710, 200] width 39 height 39
click at [477, 251] on button "e" at bounding box center [480, 253] width 41 height 41
click at [594, 314] on button "p" at bounding box center [594, 310] width 41 height 41
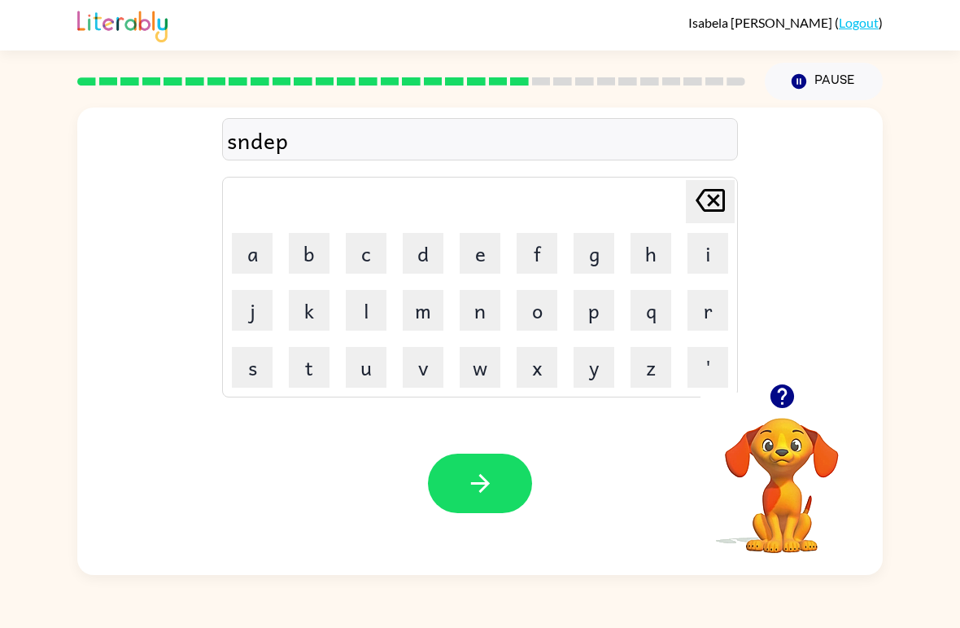
click at [721, 251] on button "i" at bounding box center [708, 253] width 41 height 41
click at [429, 256] on button "d" at bounding box center [423, 253] width 41 height 41
click at [501, 480] on button "button" at bounding box center [480, 482] width 104 height 59
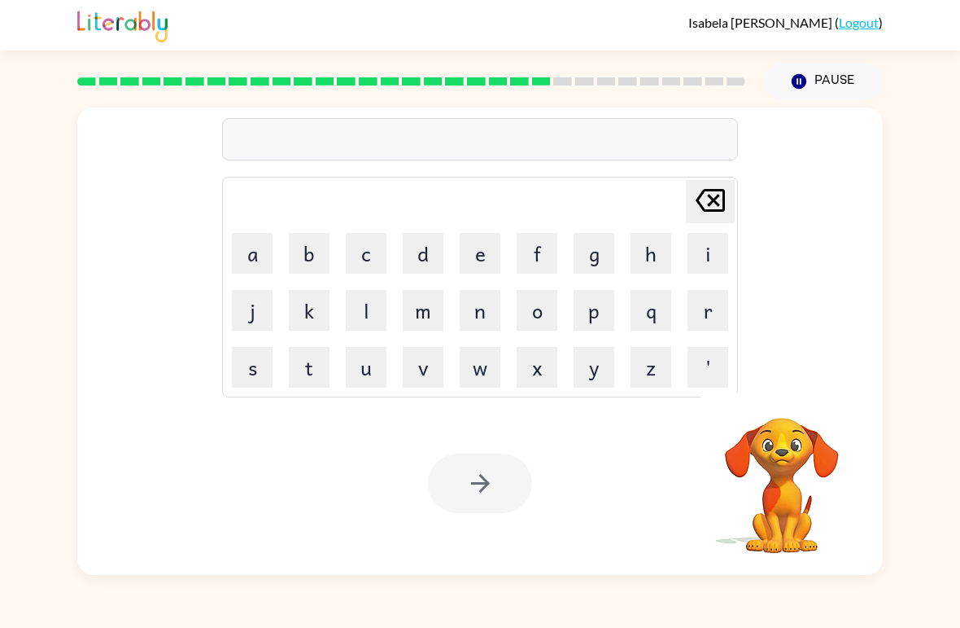
click at [254, 370] on button "s" at bounding box center [252, 367] width 41 height 41
click at [361, 374] on button "u" at bounding box center [366, 367] width 41 height 41
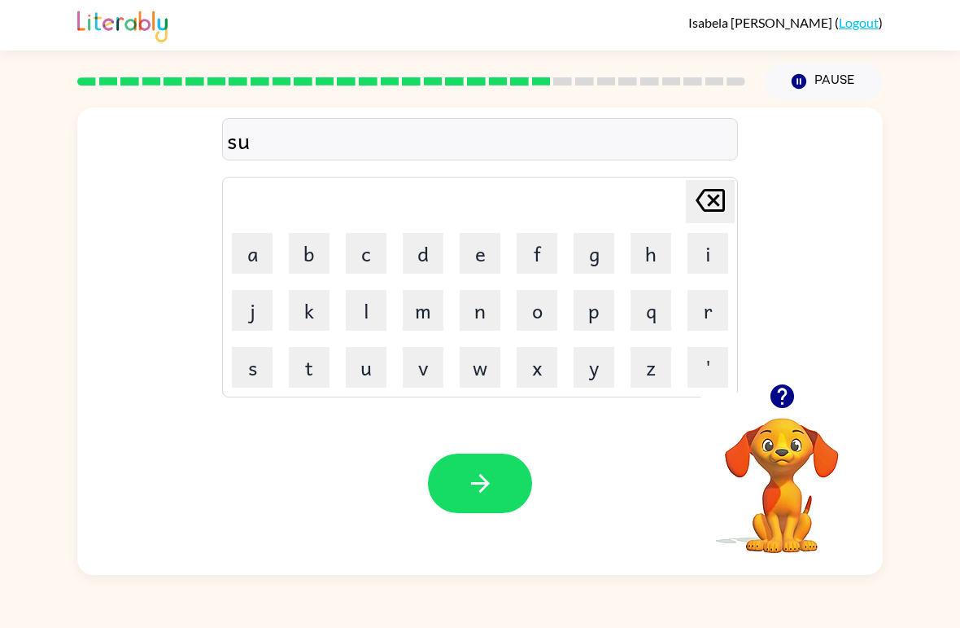
click at [254, 371] on button "s" at bounding box center [252, 367] width 41 height 41
click at [304, 375] on button "t" at bounding box center [309, 367] width 41 height 41
click at [260, 256] on button "a" at bounding box center [252, 253] width 41 height 41
click at [706, 256] on button "i" at bounding box center [708, 253] width 41 height 41
click at [470, 312] on button "n" at bounding box center [480, 310] width 41 height 41
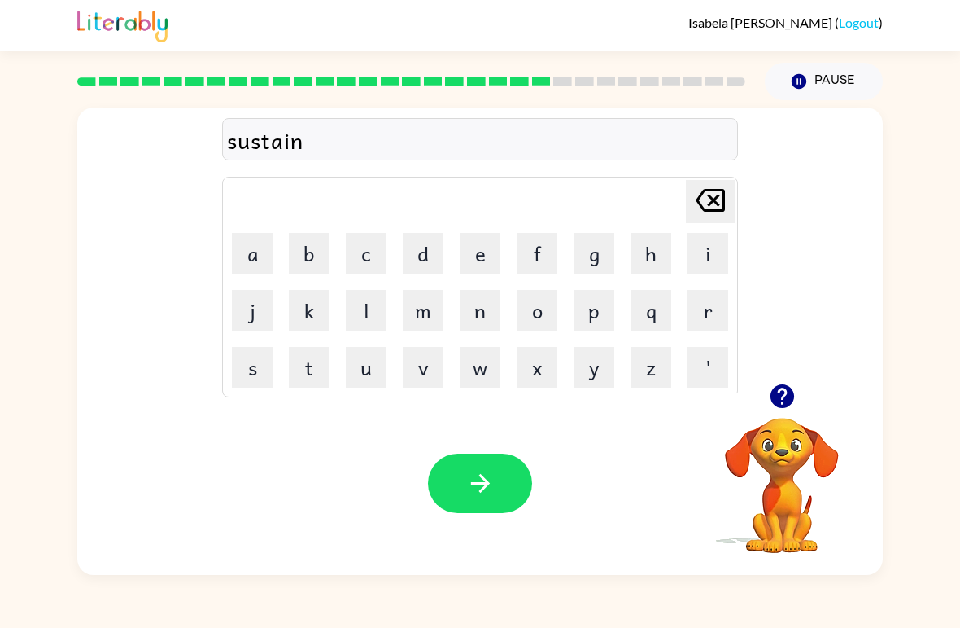
click at [462, 499] on button "button" at bounding box center [480, 482] width 104 height 59
click at [527, 263] on button "f" at bounding box center [537, 253] width 41 height 41
click at [540, 321] on button "o" at bounding box center [537, 310] width 41 height 41
click at [481, 376] on button "w" at bounding box center [480, 367] width 41 height 41
click at [478, 257] on button "e" at bounding box center [480, 253] width 41 height 41
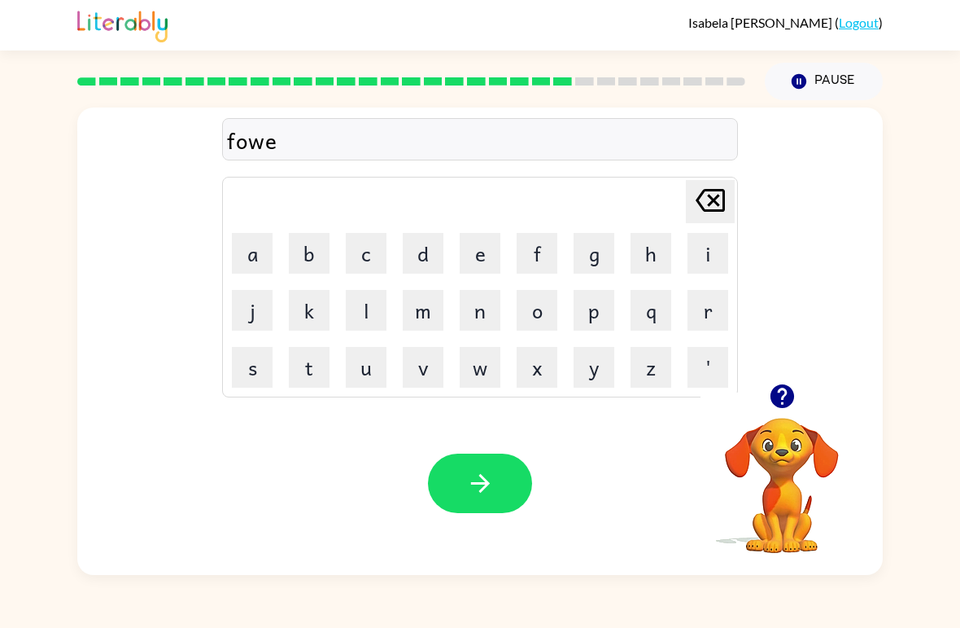
click at [715, 308] on button "r" at bounding box center [708, 310] width 41 height 41
click at [426, 255] on button "d" at bounding box center [423, 253] width 41 height 41
click at [489, 492] on icon "button" at bounding box center [480, 483] width 28 height 28
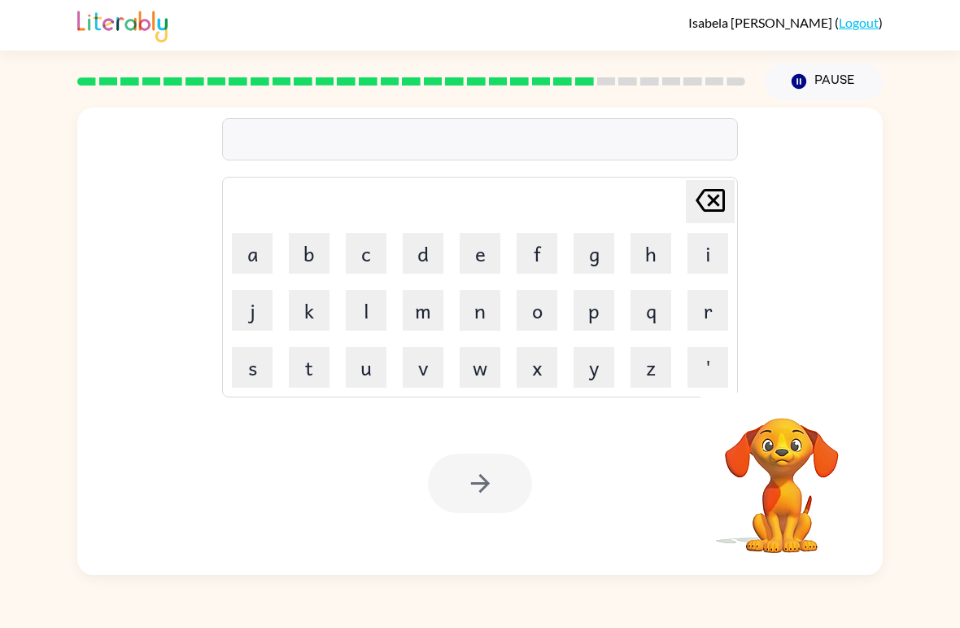
click at [720, 306] on button "r" at bounding box center [708, 310] width 41 height 41
click at [492, 240] on button "e" at bounding box center [480, 253] width 41 height 41
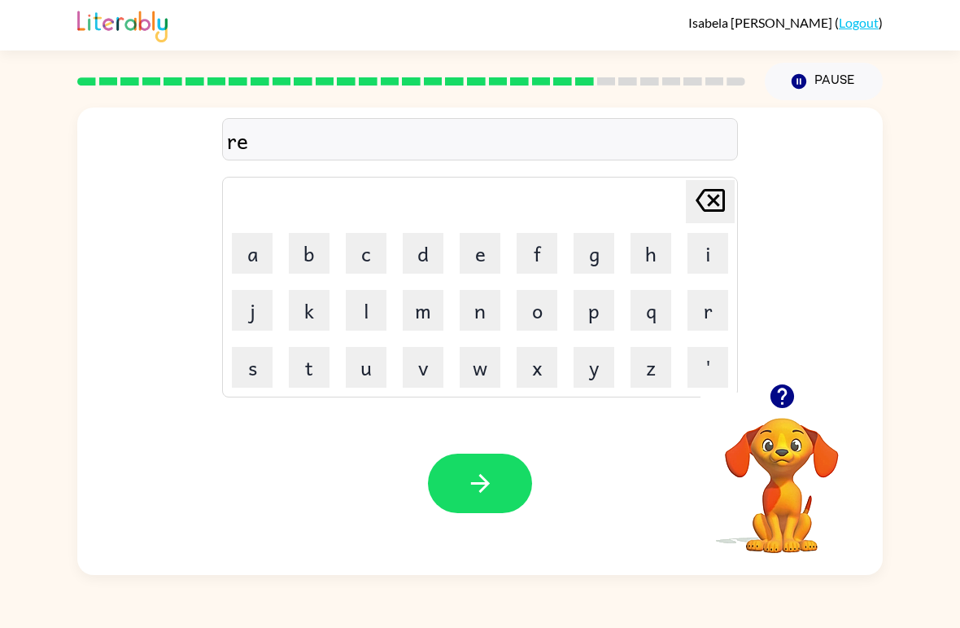
click at [247, 247] on button "a" at bounding box center [252, 253] width 41 height 41
click at [373, 306] on button "l" at bounding box center [366, 310] width 41 height 41
click at [253, 253] on button "a" at bounding box center [252, 253] width 41 height 41
click at [429, 251] on button "d" at bounding box center [423, 253] width 41 height 41
click at [478, 248] on button "e" at bounding box center [480, 253] width 41 height 41
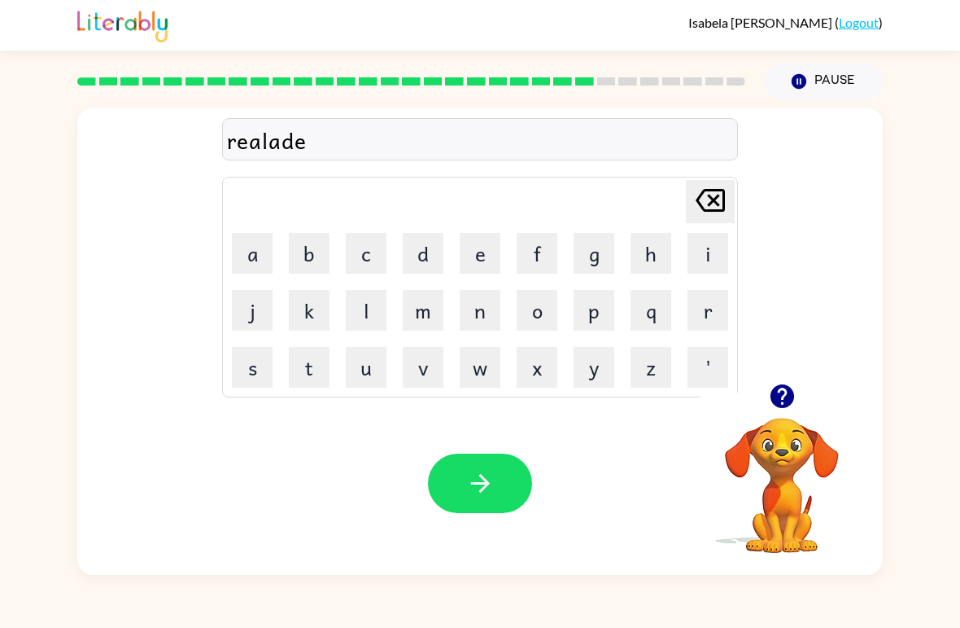
click at [422, 255] on button "d" at bounding box center [423, 253] width 41 height 41
click at [474, 485] on icon "button" at bounding box center [480, 483] width 28 height 28
click at [588, 256] on button "g" at bounding box center [594, 253] width 41 height 41
click at [541, 301] on button "o" at bounding box center [537, 310] width 41 height 41
click at [317, 259] on button "b" at bounding box center [309, 253] width 41 height 41
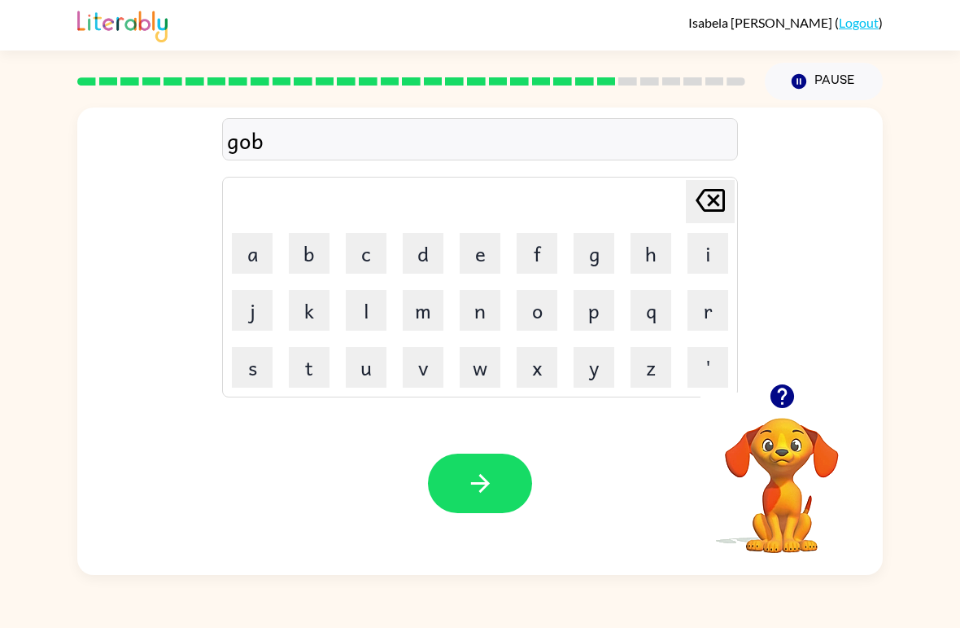
click at [369, 303] on button "l" at bounding box center [366, 310] width 41 height 41
click at [708, 256] on button "i" at bounding box center [708, 253] width 41 height 41
click at [484, 309] on button "n" at bounding box center [480, 310] width 41 height 41
click at [505, 488] on button "button" at bounding box center [480, 482] width 104 height 59
click at [371, 305] on button "l" at bounding box center [366, 310] width 41 height 41
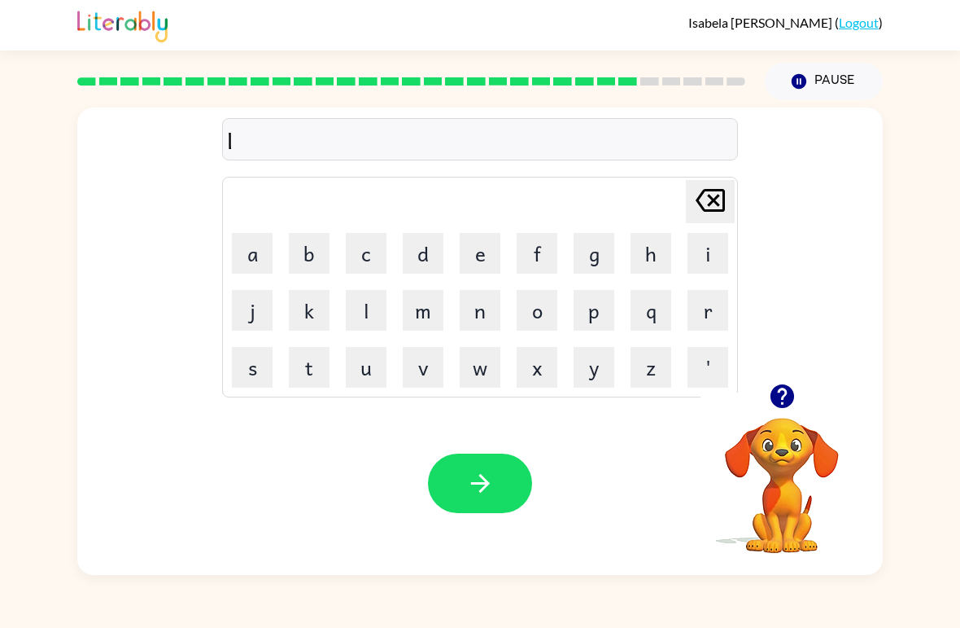
click at [374, 370] on button "u" at bounding box center [366, 367] width 41 height 41
click at [424, 308] on button "m" at bounding box center [423, 310] width 41 height 41
click at [305, 258] on button "b" at bounding box center [309, 253] width 41 height 41
click at [478, 262] on button "e" at bounding box center [480, 253] width 41 height 41
click at [715, 299] on button "r" at bounding box center [708, 310] width 41 height 41
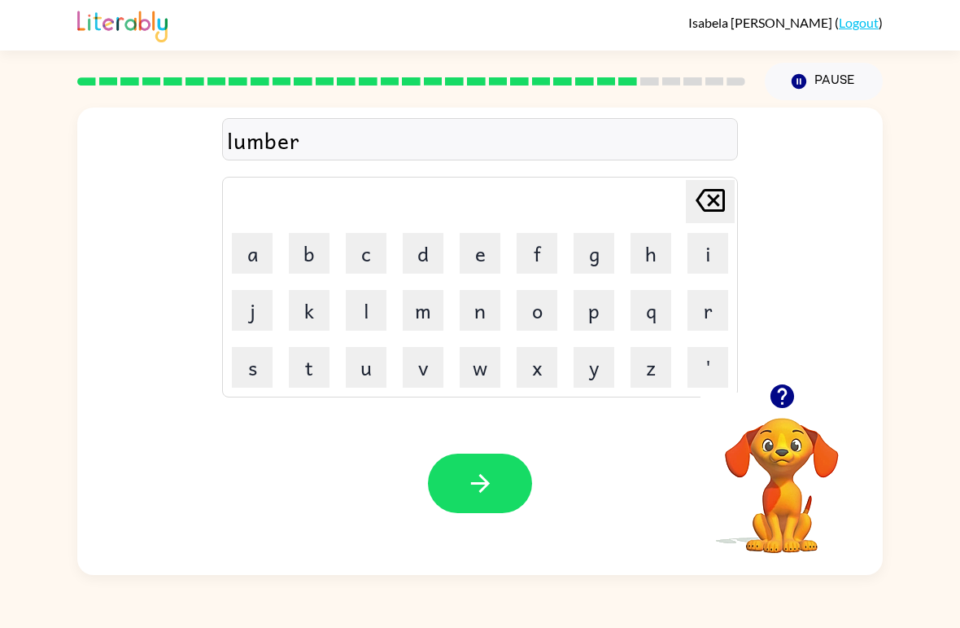
click at [245, 313] on button "j" at bounding box center [252, 310] width 41 height 41
click at [268, 239] on button "a" at bounding box center [252, 253] width 41 height 41
click at [310, 307] on button "k" at bounding box center [309, 310] width 41 height 41
click at [714, 196] on icon "[PERSON_NAME] last character input" at bounding box center [710, 200] width 39 height 39
click at [369, 250] on button "c" at bounding box center [366, 253] width 41 height 41
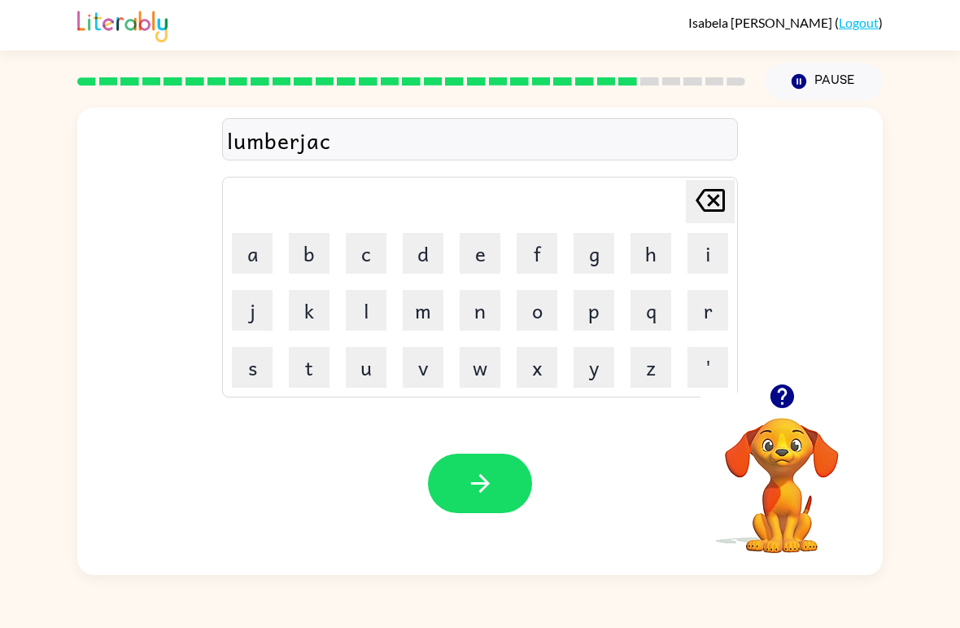
click at [313, 308] on button "k" at bounding box center [309, 310] width 41 height 41
click at [475, 462] on button "button" at bounding box center [480, 482] width 104 height 59
click at [594, 311] on button "p" at bounding box center [594, 310] width 41 height 41
click at [704, 254] on button "i" at bounding box center [708, 253] width 41 height 41
click at [713, 312] on button "r" at bounding box center [708, 310] width 41 height 41
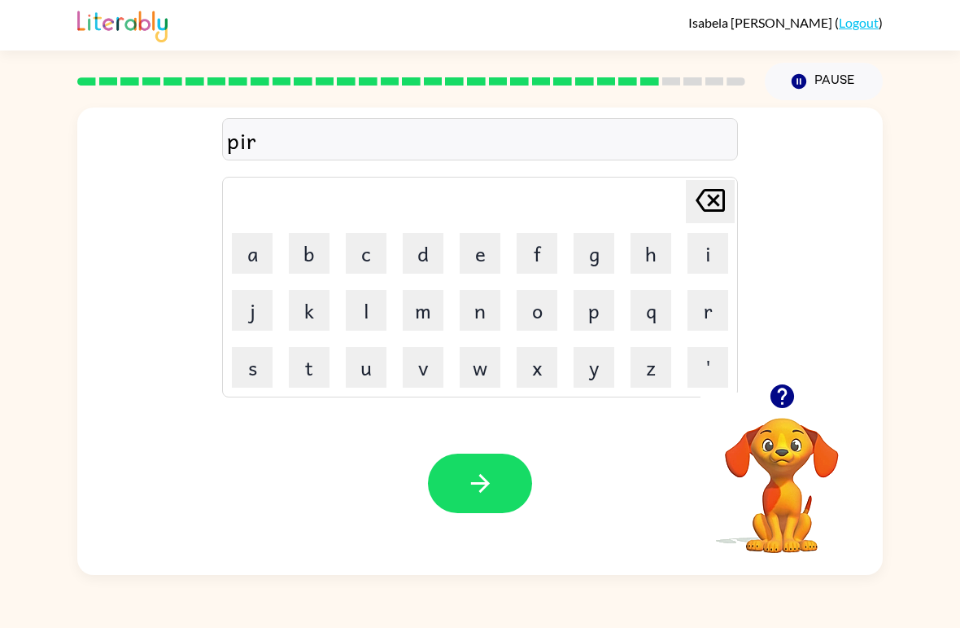
click at [266, 371] on button "s" at bounding box center [252, 367] width 41 height 41
click at [470, 261] on button "e" at bounding box center [480, 253] width 41 height 41
click at [516, 463] on button "button" at bounding box center [480, 482] width 104 height 59
click at [295, 358] on button "t" at bounding box center [309, 367] width 41 height 41
click at [648, 245] on button "h" at bounding box center [651, 253] width 41 height 41
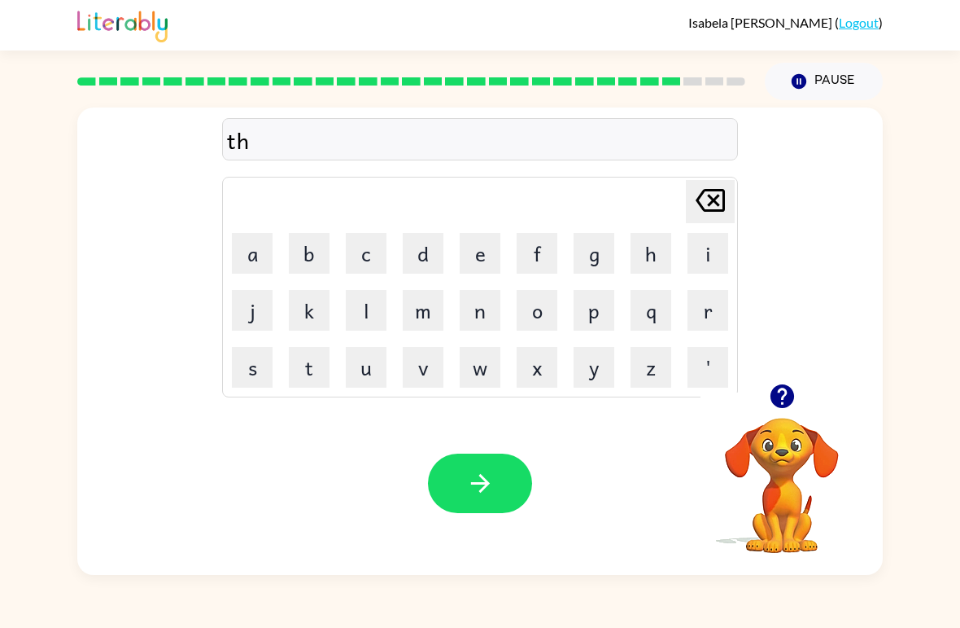
click at [707, 255] on button "i" at bounding box center [708, 253] width 41 height 41
click at [478, 310] on button "n" at bounding box center [480, 310] width 41 height 41
click at [488, 482] on icon "button" at bounding box center [480, 483] width 28 height 28
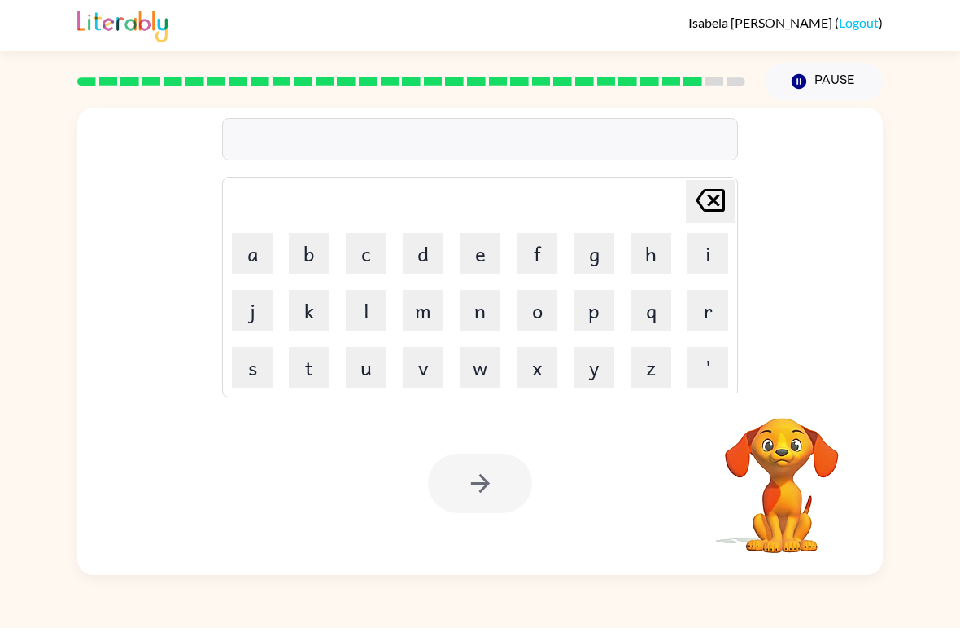
click at [241, 361] on button "s" at bounding box center [252, 367] width 41 height 41
click at [362, 310] on button "l" at bounding box center [366, 310] width 41 height 41
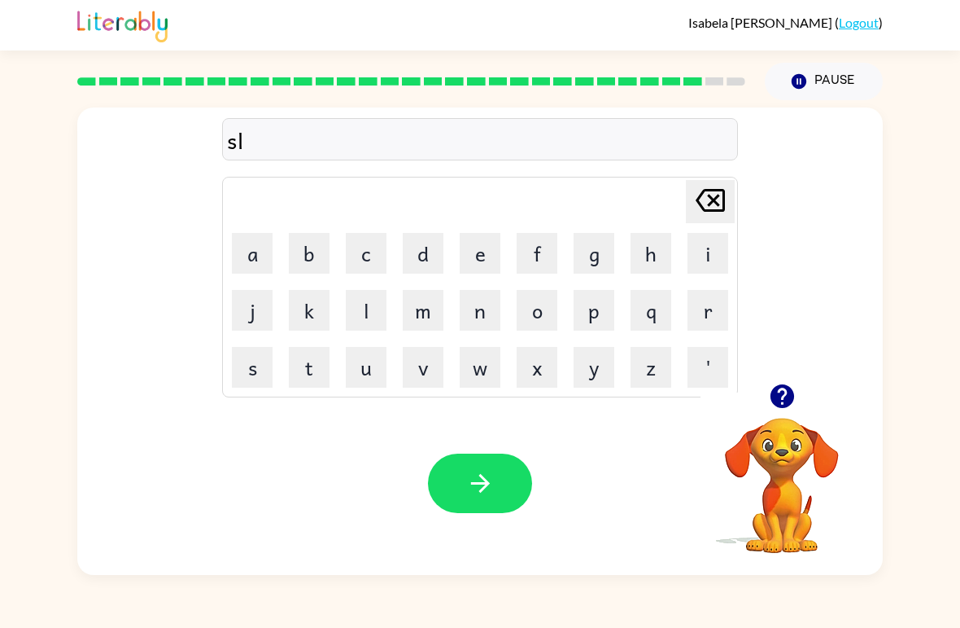
click at [307, 258] on button "b" at bounding box center [309, 253] width 41 height 41
click at [473, 251] on button "e" at bounding box center [480, 253] width 41 height 41
click at [719, 296] on button "r" at bounding box center [708, 310] width 41 height 41
click at [474, 365] on button "w" at bounding box center [480, 367] width 41 height 41
click at [472, 250] on button "e" at bounding box center [480, 253] width 41 height 41
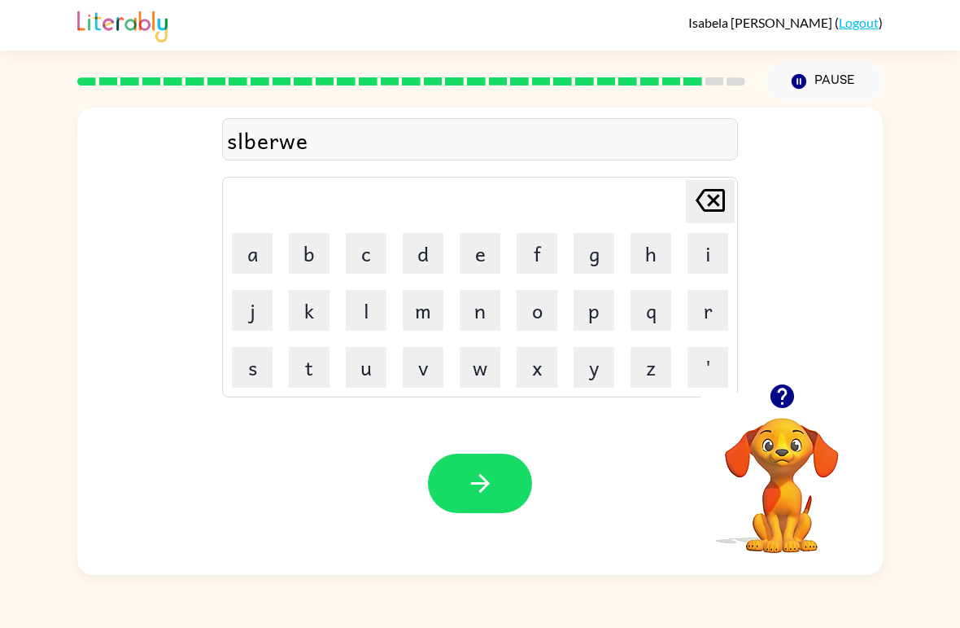
click at [257, 247] on button "a" at bounding box center [252, 253] width 41 height 41
click at [710, 314] on button "r" at bounding box center [708, 310] width 41 height 41
click at [474, 476] on icon "button" at bounding box center [480, 483] width 28 height 28
click at [370, 365] on button "u" at bounding box center [366, 367] width 41 height 41
click at [488, 316] on button "n" at bounding box center [480, 310] width 41 height 41
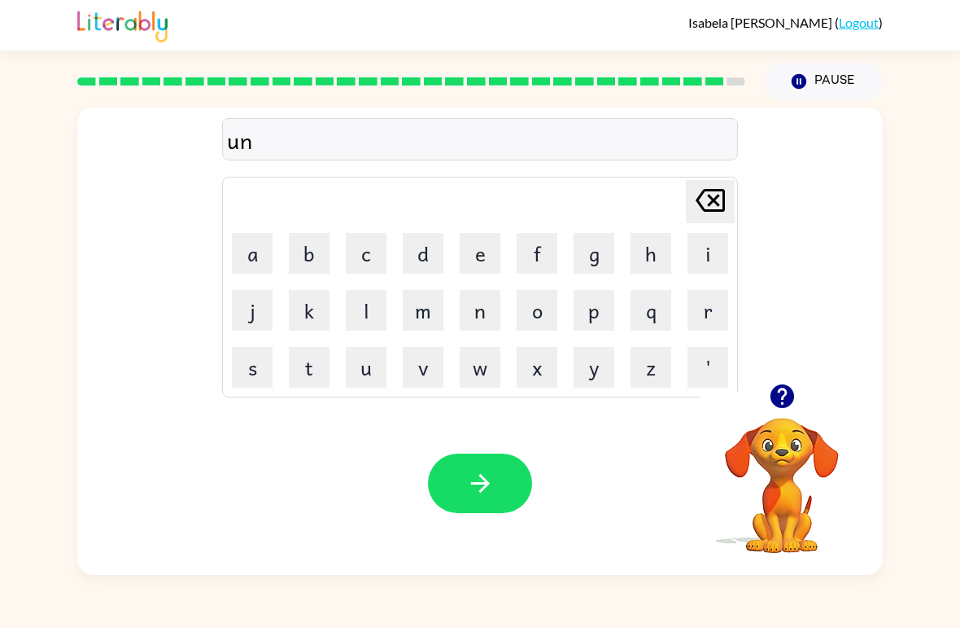
click at [256, 253] on button "a" at bounding box center [252, 253] width 41 height 41
click at [545, 255] on button "f" at bounding box center [537, 253] width 41 height 41
click at [697, 308] on button "r" at bounding box center [708, 310] width 41 height 41
click at [260, 260] on button "a" at bounding box center [252, 253] width 41 height 41
click at [716, 252] on button "i" at bounding box center [708, 253] width 41 height 41
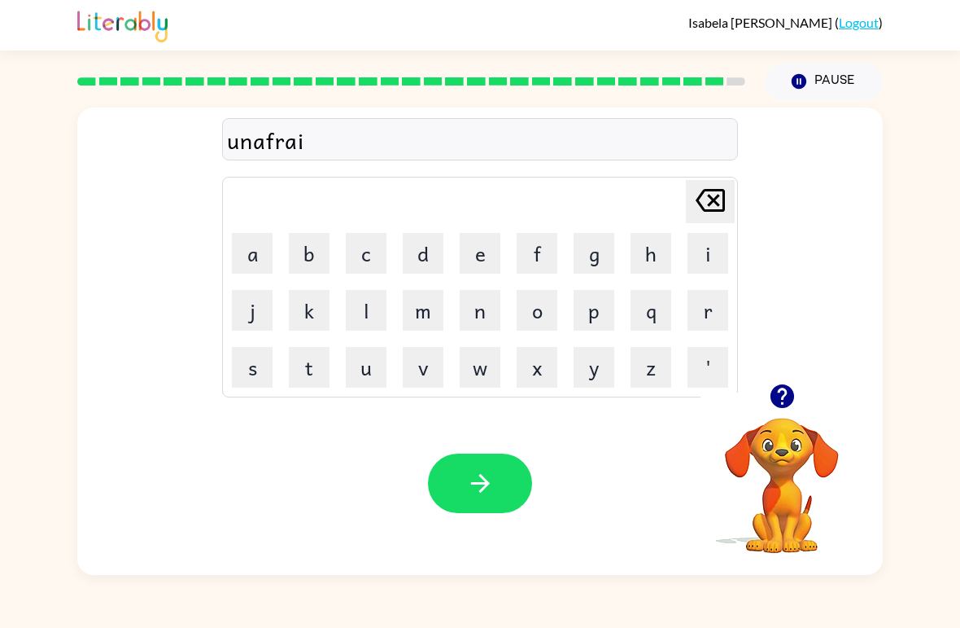
click at [422, 259] on button "d" at bounding box center [423, 253] width 41 height 41
click at [486, 488] on icon "button" at bounding box center [480, 483] width 28 height 28
